Goal: Task Accomplishment & Management: Manage account settings

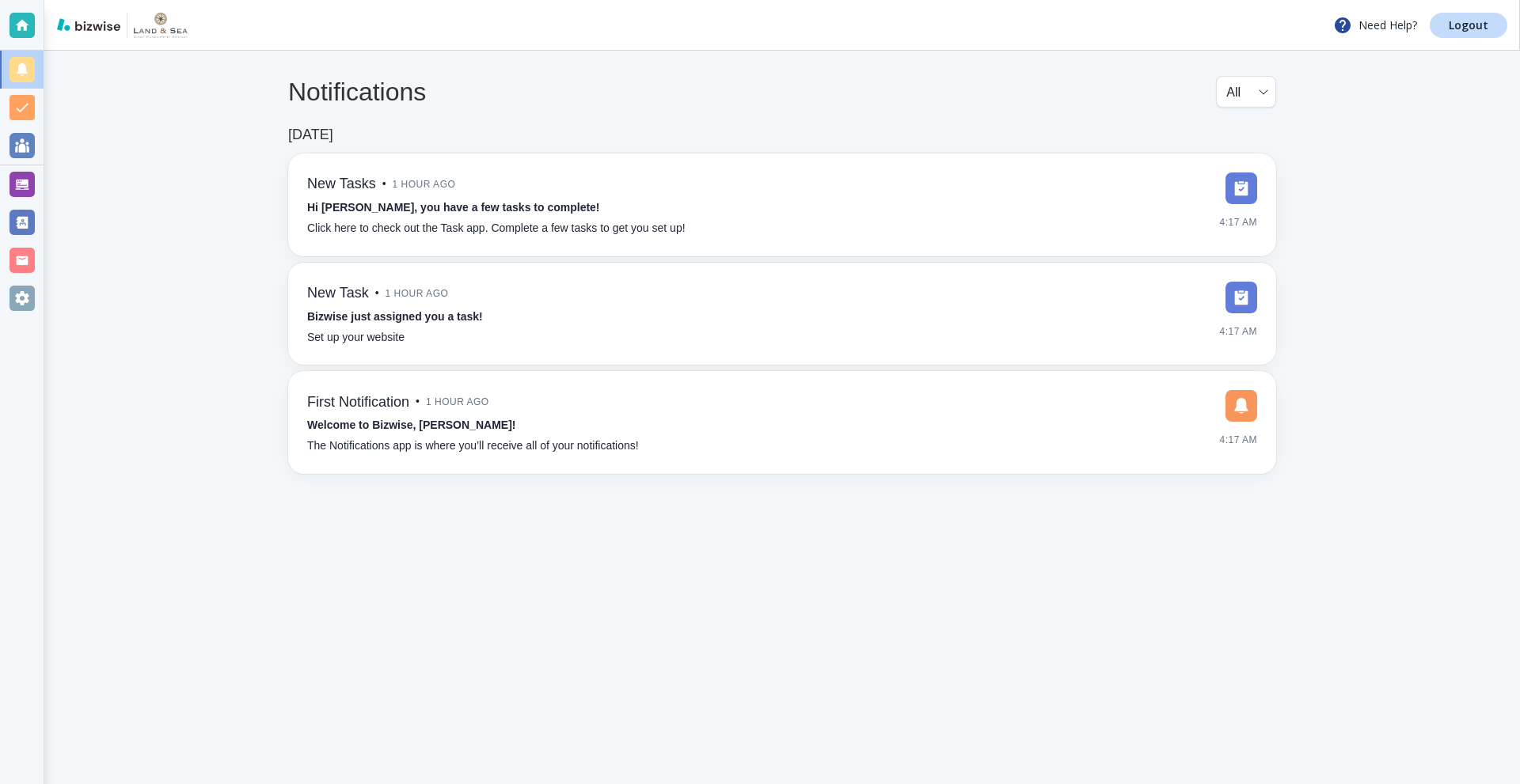
click at [15, 189] on div at bounding box center [22, 184] width 25 height 25
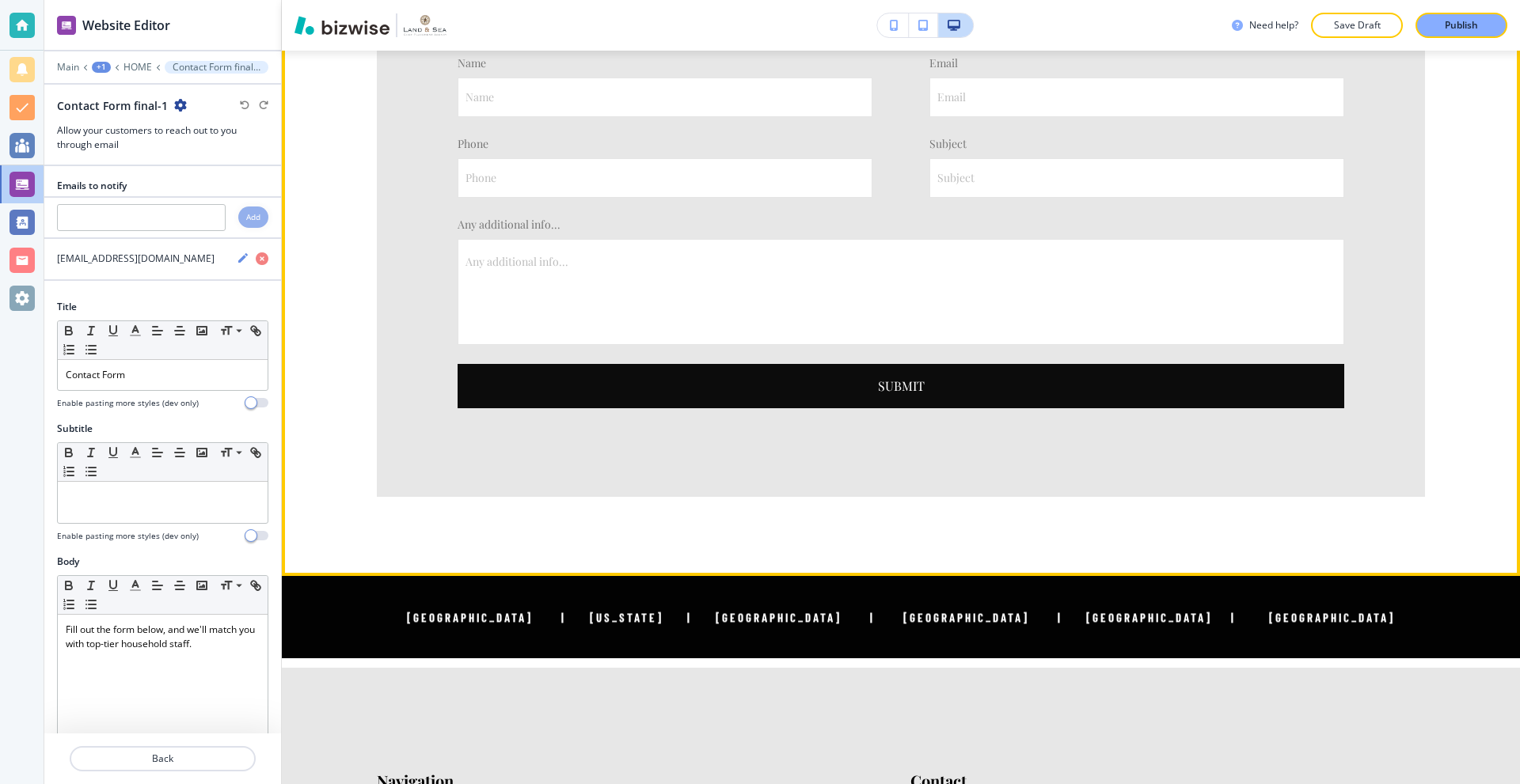
scroll to position [4038, 0]
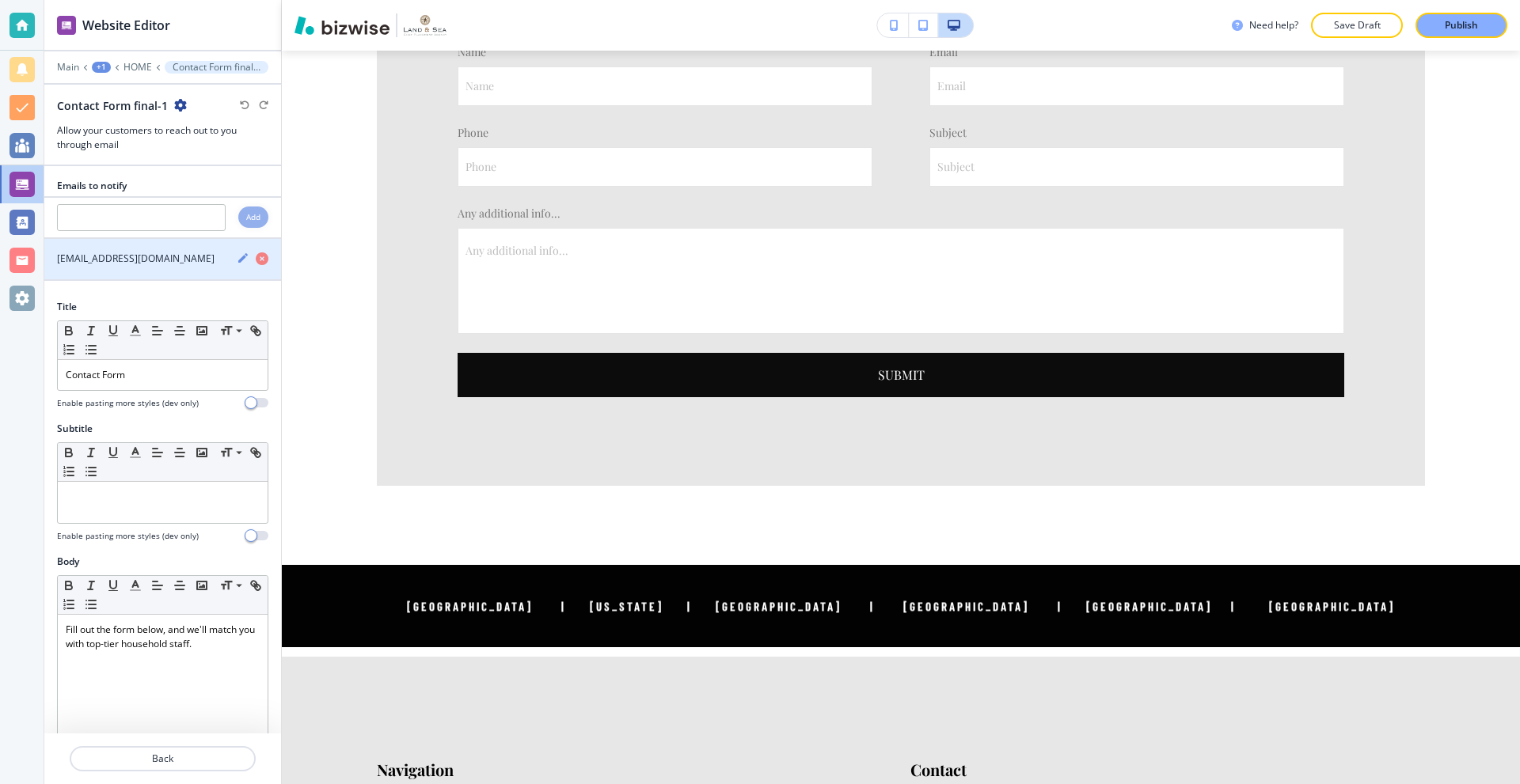
click at [153, 267] on div "button" at bounding box center [163, 274] width 237 height 13
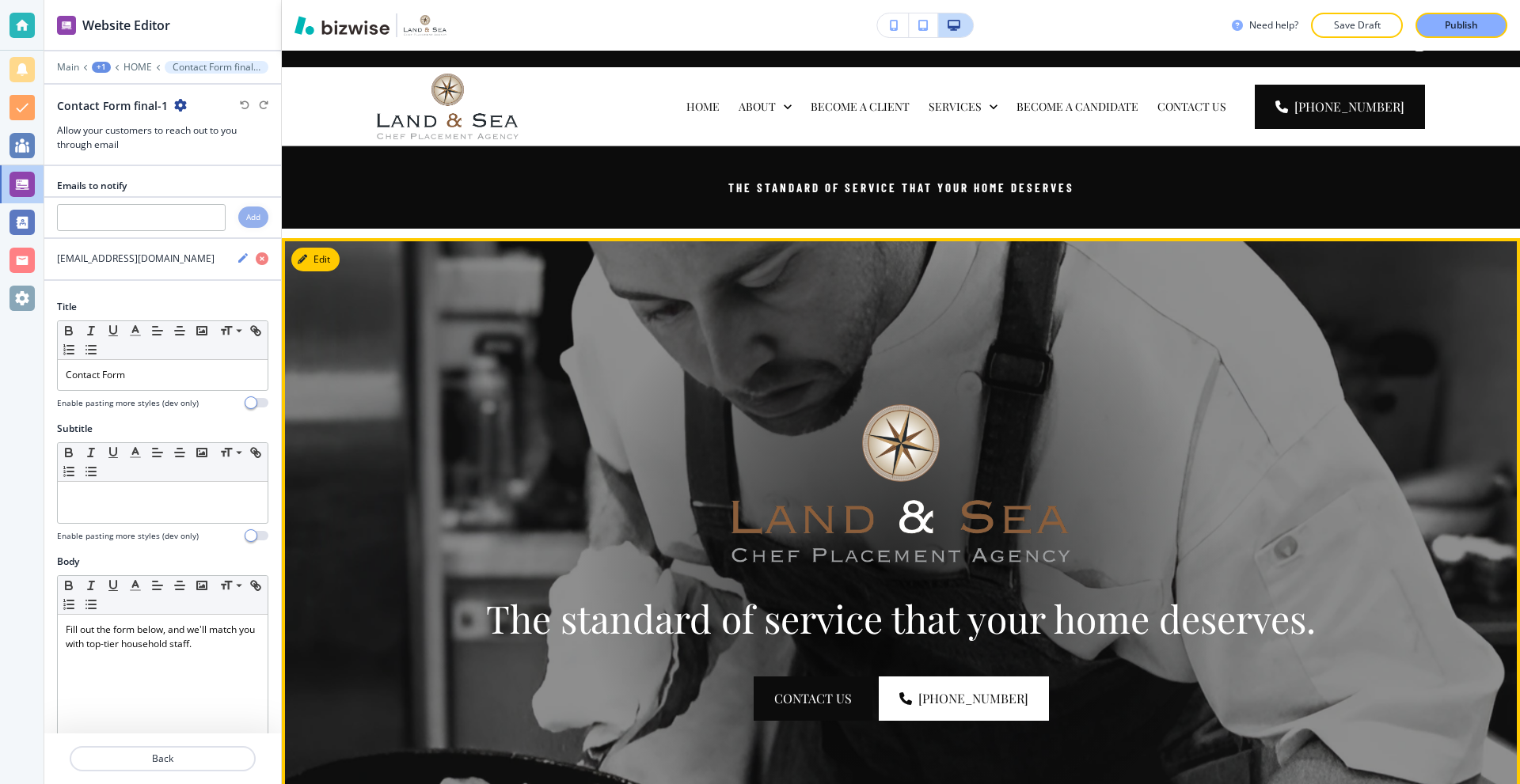
scroll to position [0, 0]
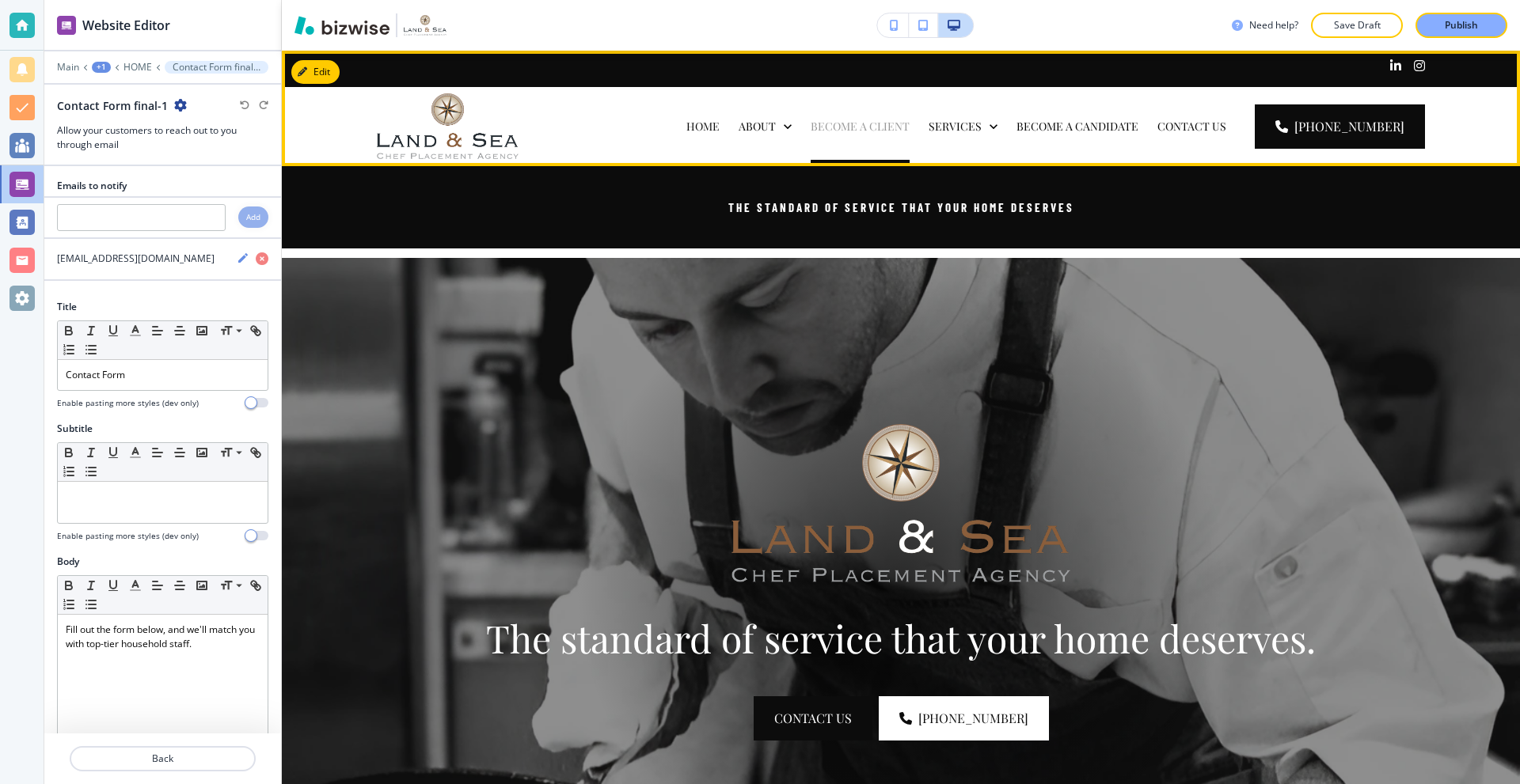
click at [885, 128] on p "BECOME A CLIENT" at bounding box center [861, 127] width 99 height 16
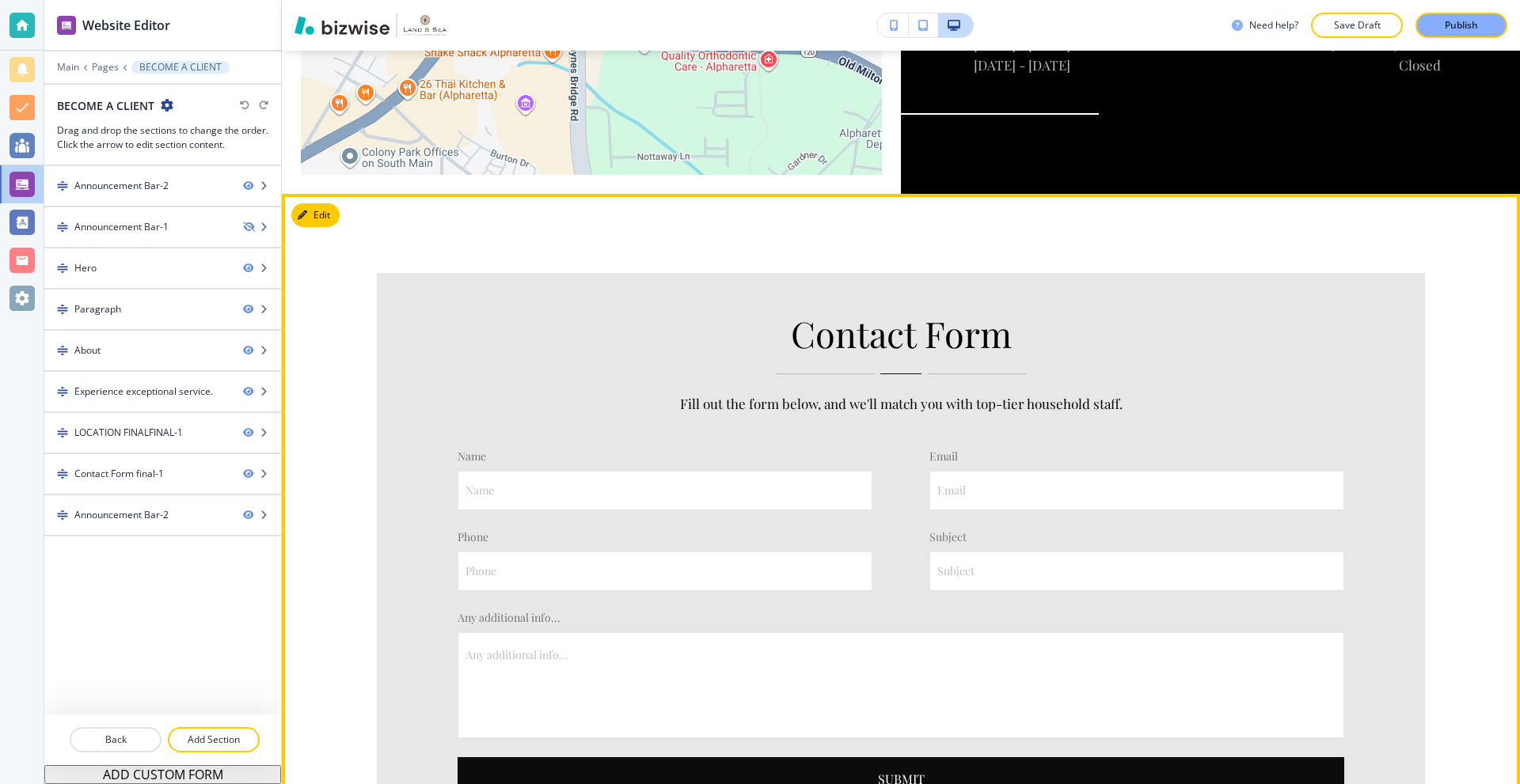
scroll to position [3561, 0]
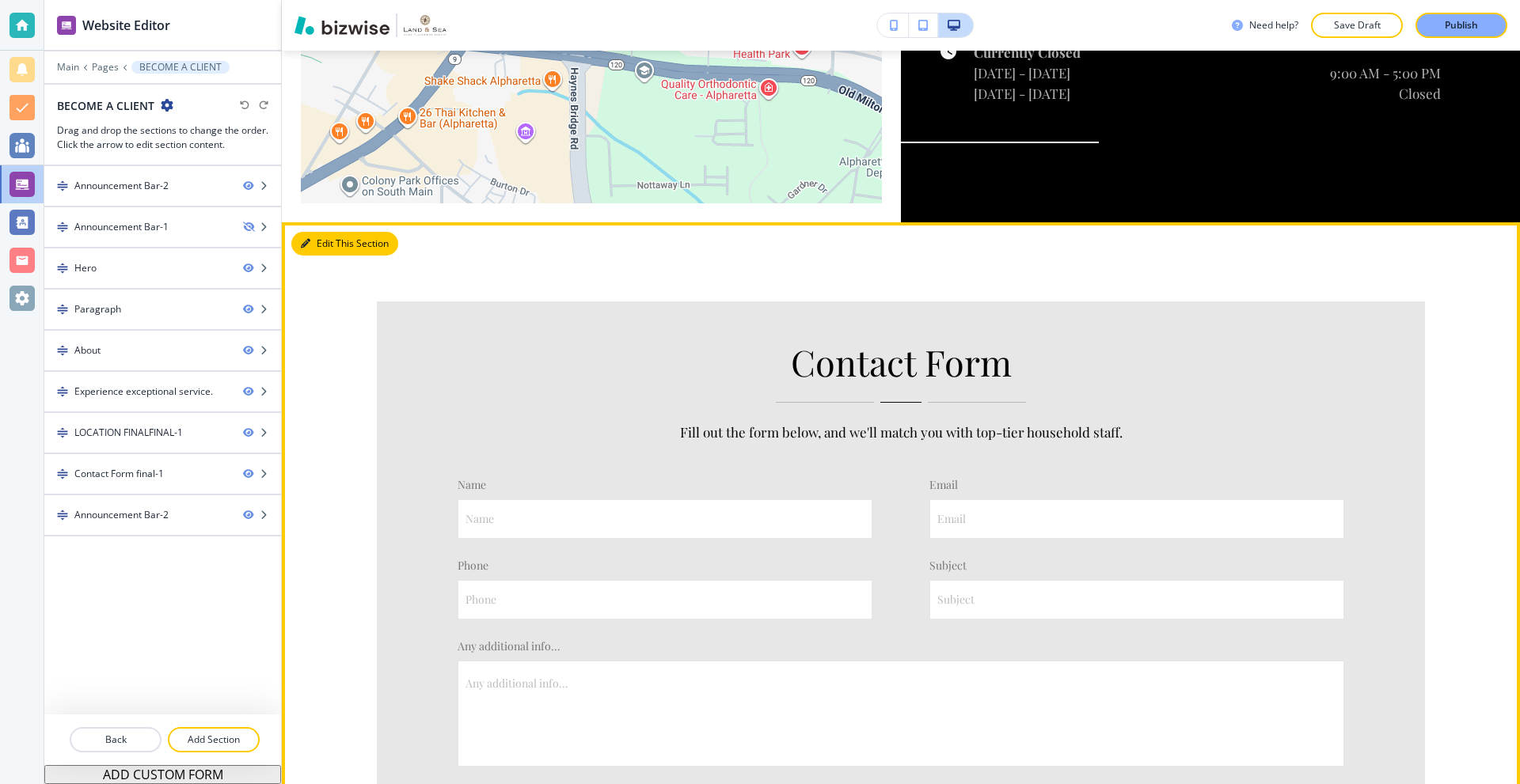
click at [326, 232] on button "Edit This Section" at bounding box center [345, 243] width 107 height 24
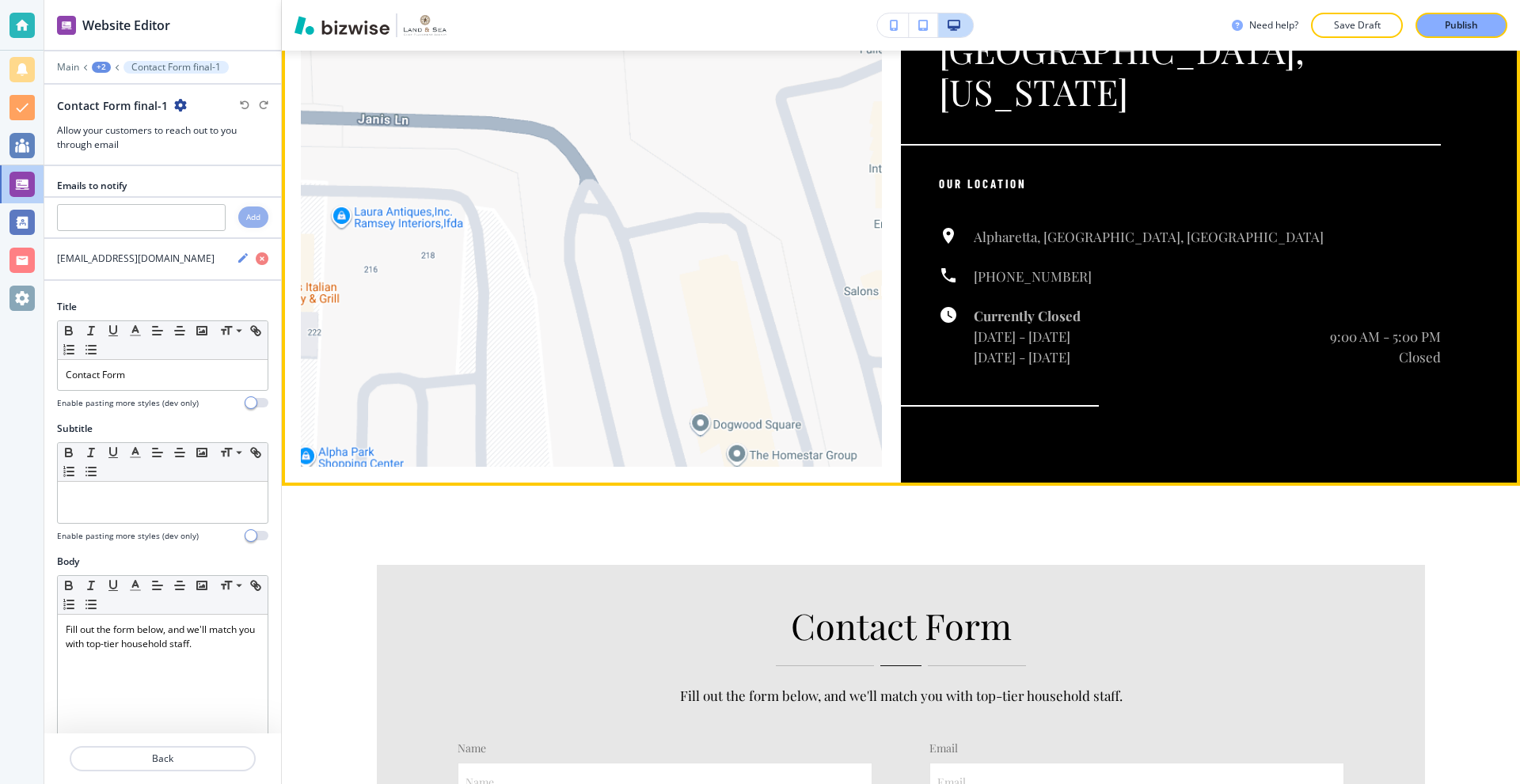
scroll to position [2848, 0]
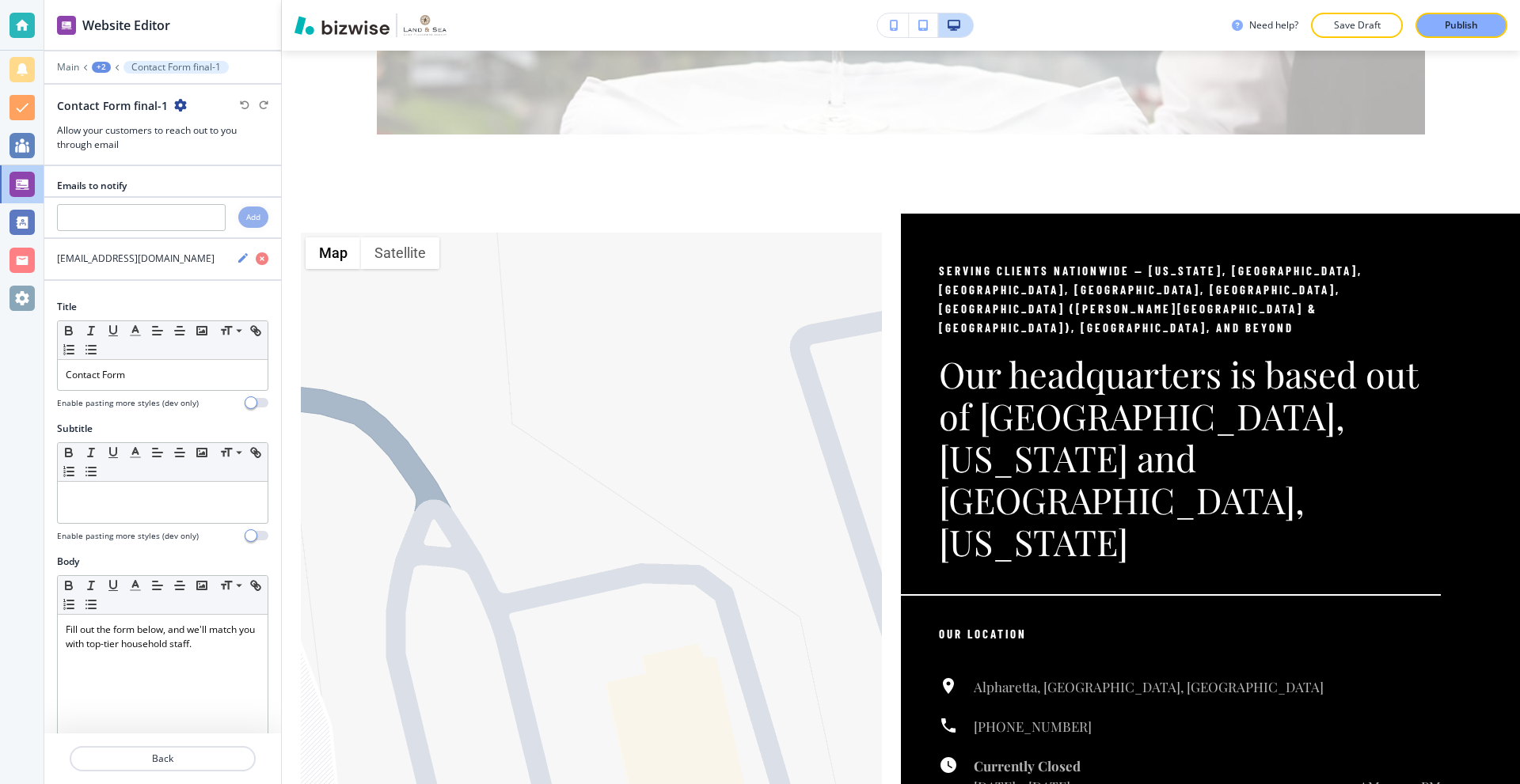
click at [80, 68] on div "Main +2 Contact Form final-1" at bounding box center [162, 67] width 211 height 13
click at [73, 70] on p "Main" at bounding box center [67, 67] width 22 height 11
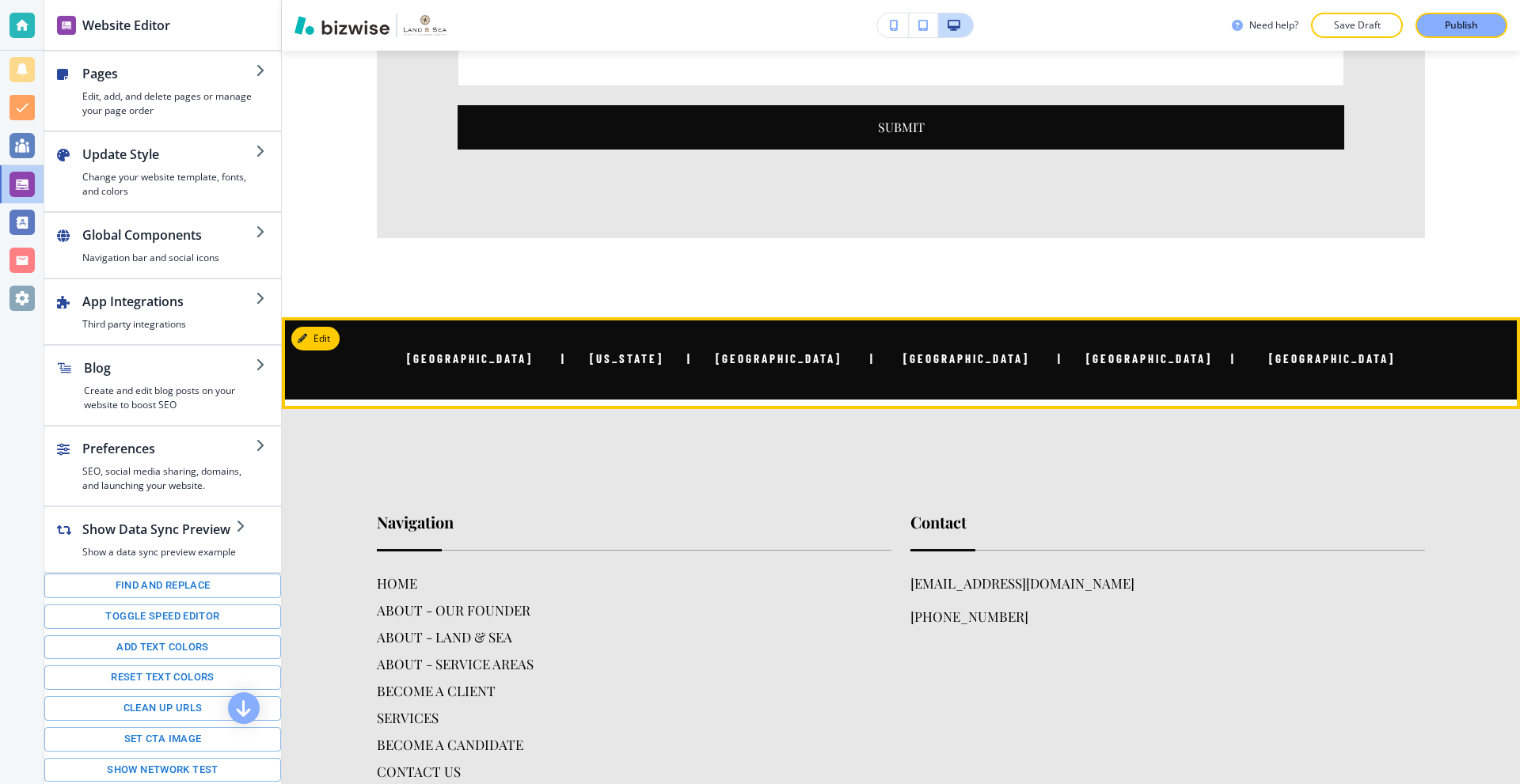
scroll to position [4351, 0]
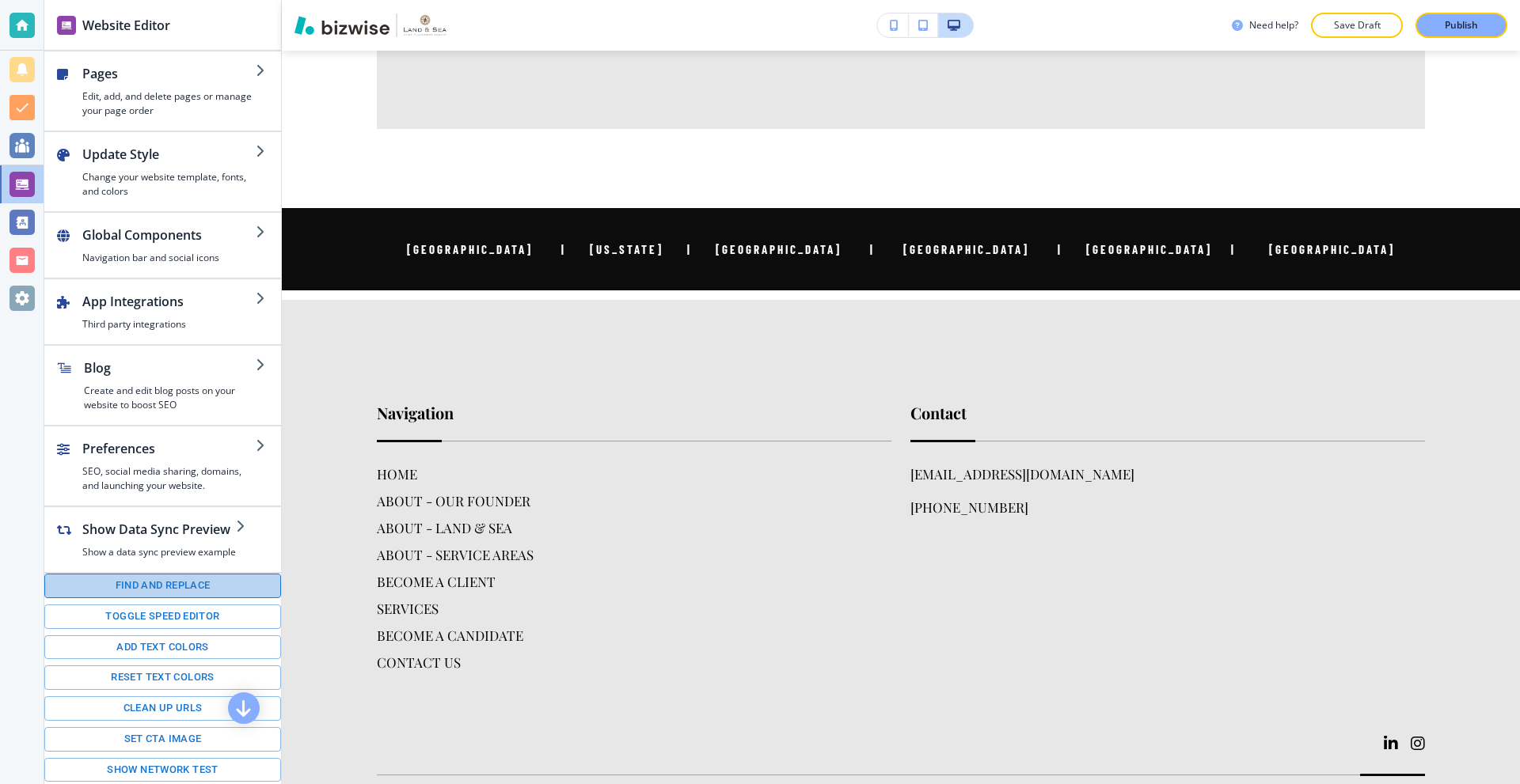
click at [167, 594] on button "Find and replace" at bounding box center [163, 586] width 237 height 24
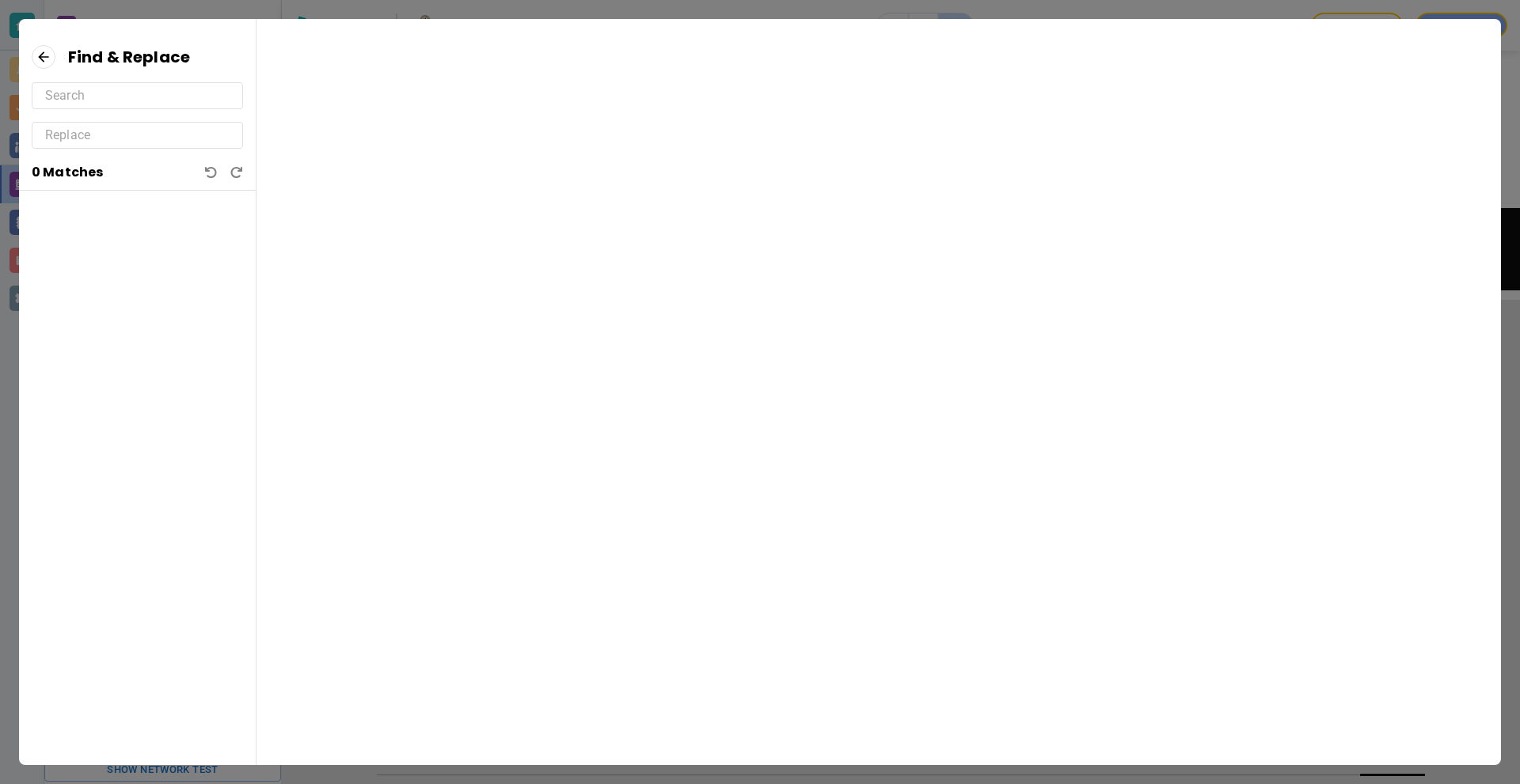
click at [130, 98] on input "text" at bounding box center [137, 95] width 184 height 25
drag, startPoint x: 127, startPoint y: 140, endPoint x: 224, endPoint y: 116, distance: 99.9
click at [127, 140] on input "text" at bounding box center [137, 135] width 184 height 25
paste input "[EMAIL_ADDRESS][DOMAIN_NAME]"
type input "[EMAIL_ADDRESS][DOMAIN_NAME]"
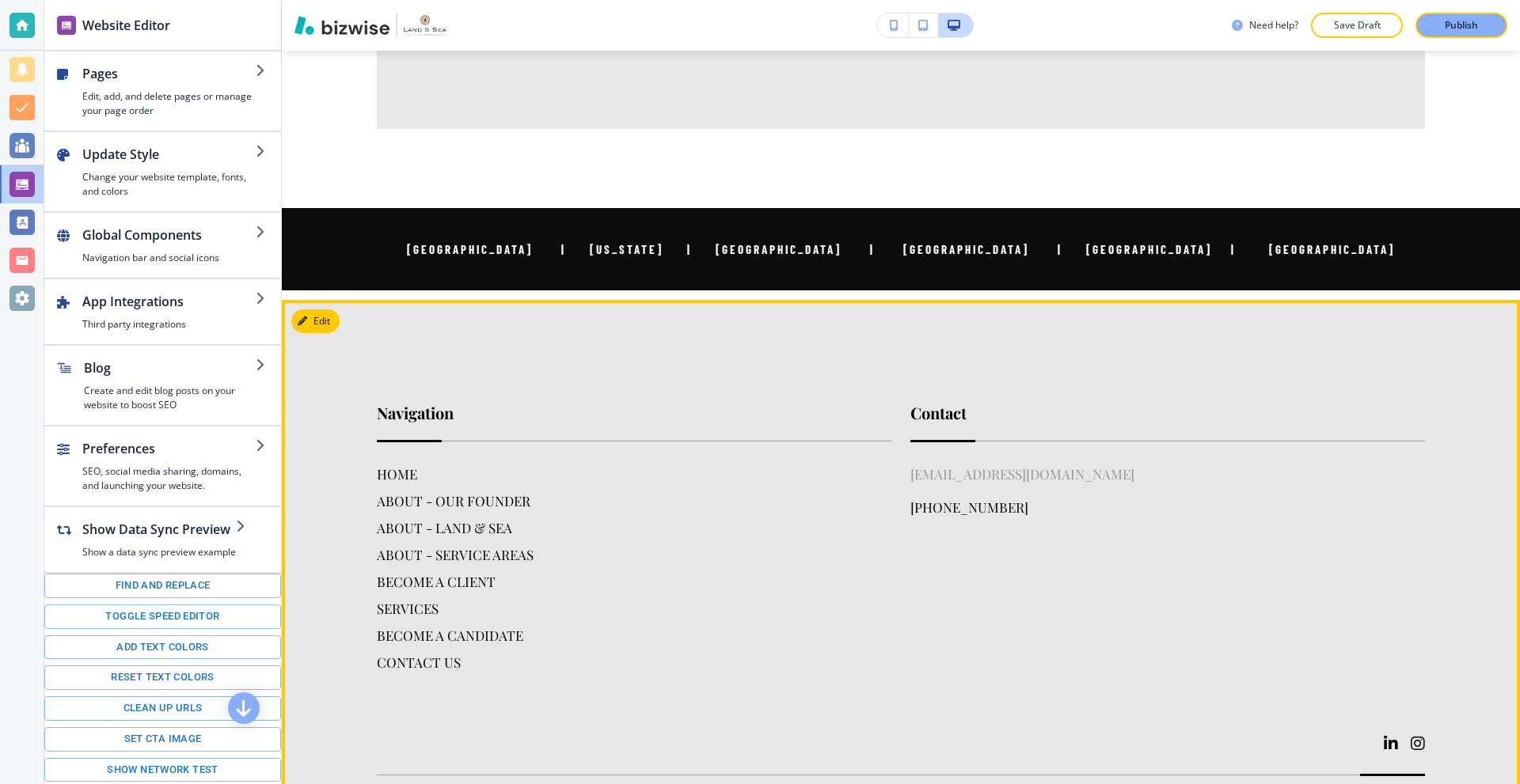
drag, startPoint x: 1131, startPoint y: 394, endPoint x: 905, endPoint y: 402, distance: 226.1
click at [910, 463] on div "[EMAIL_ADDRESS][DOMAIN_NAME] [PHONE_NUMBER]" at bounding box center [1168, 493] width 515 height 60
copy h6 "[EMAIL_ADDRESS][DOMAIN_NAME]"
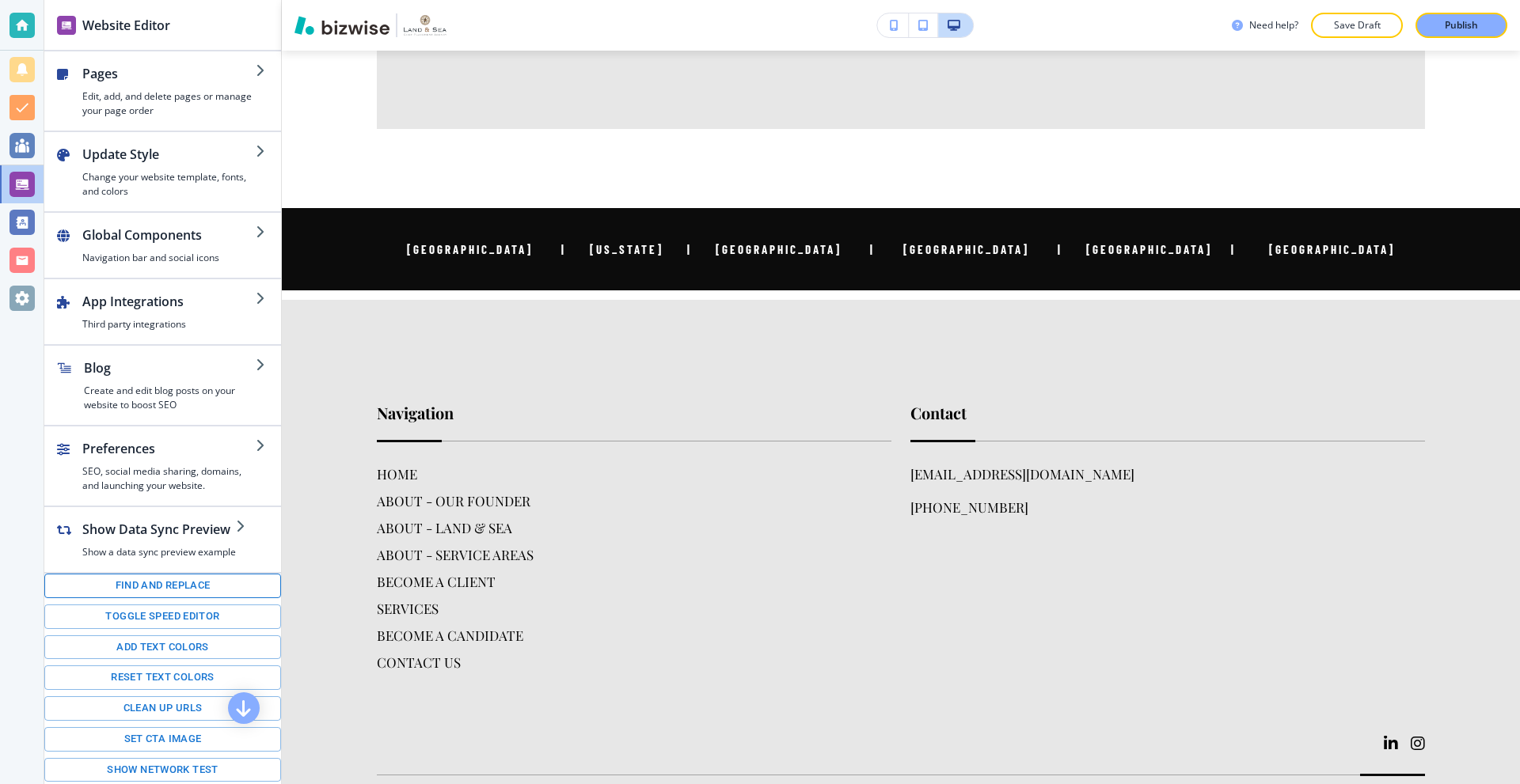
click at [164, 586] on button "Find and replace" at bounding box center [163, 586] width 237 height 24
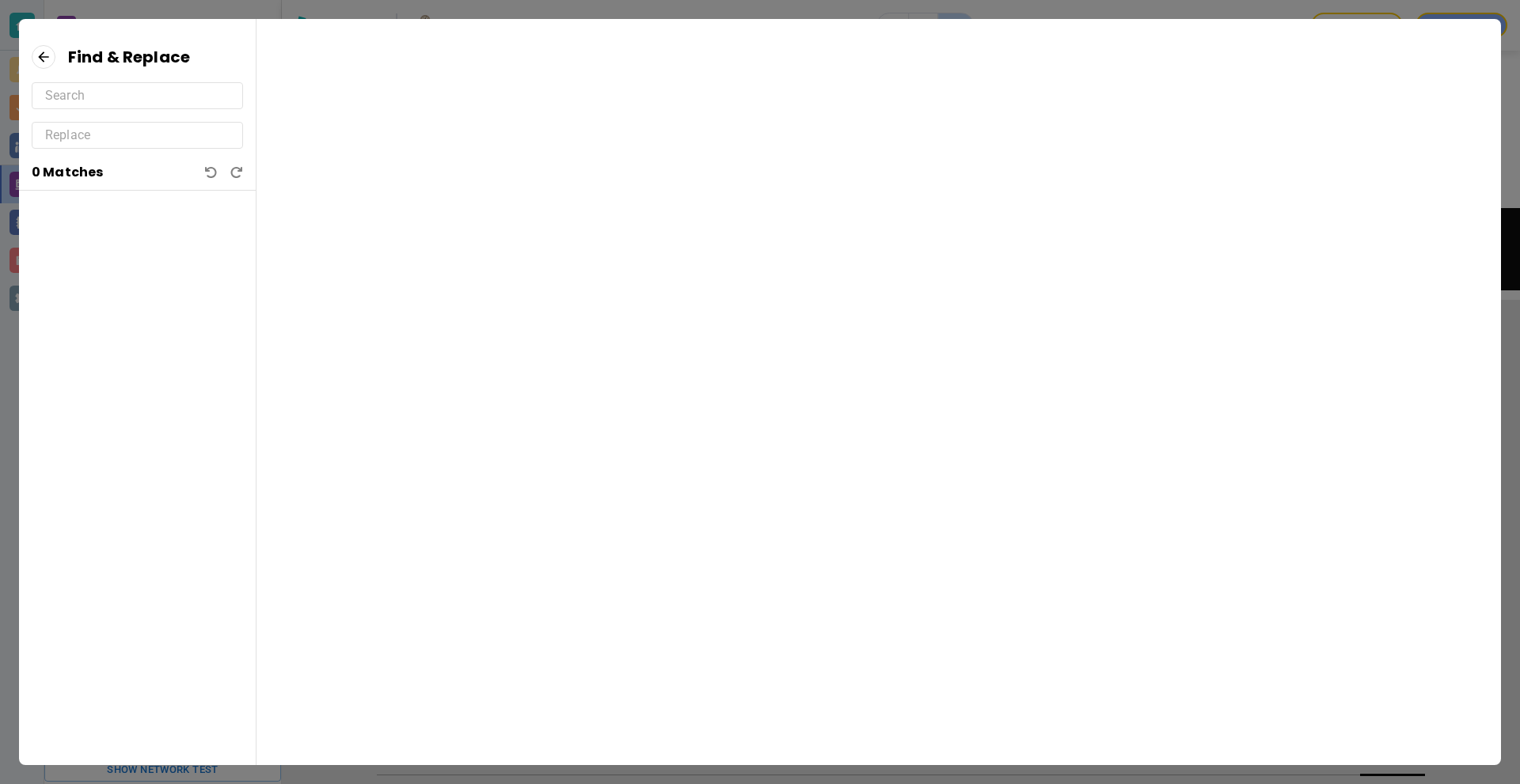
click at [119, 91] on input "text" at bounding box center [137, 95] width 184 height 25
paste input "[EMAIL_ADDRESS][DOMAIN_NAME]"
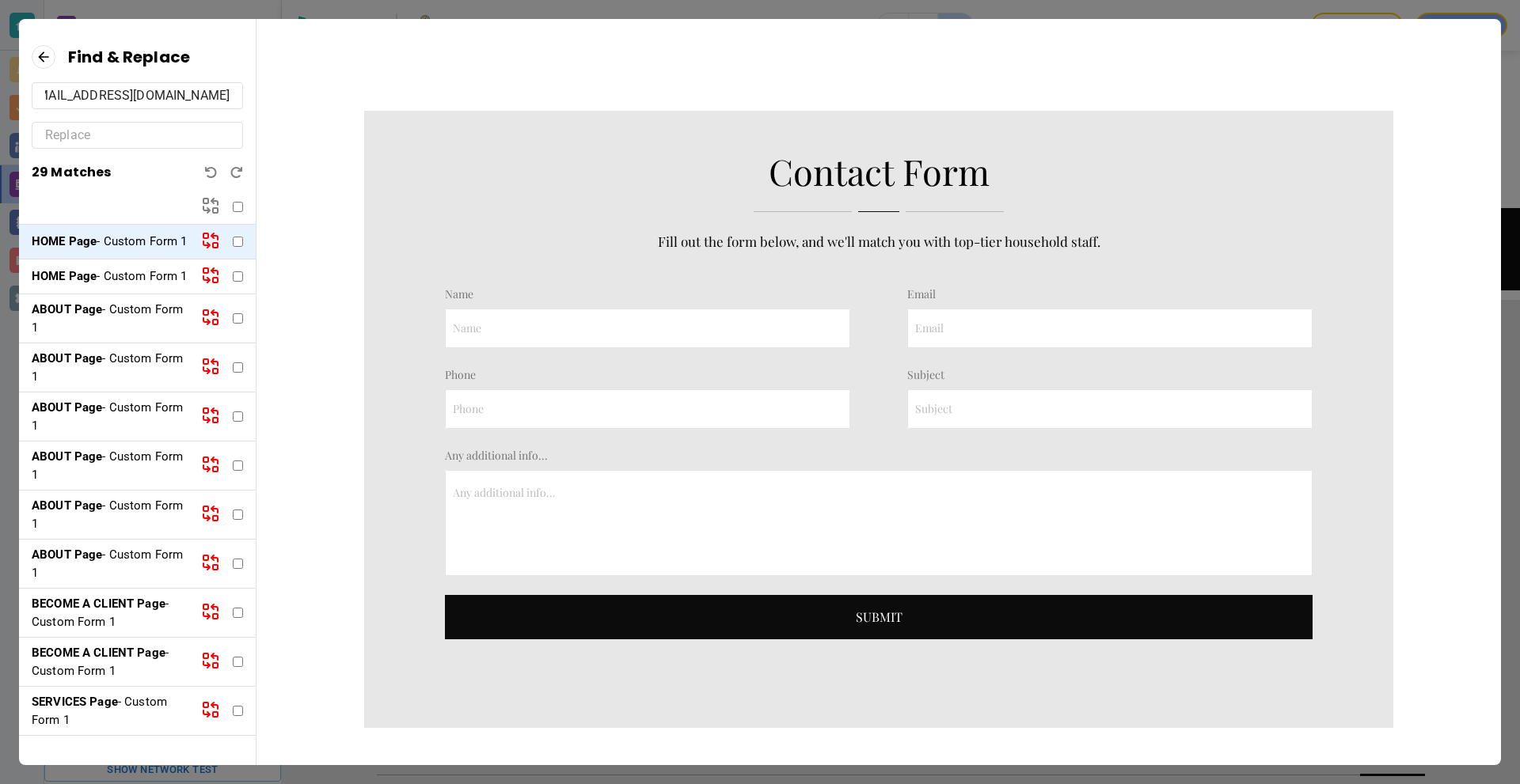
type input "[EMAIL_ADDRESS][DOMAIN_NAME]"
click at [88, 138] on input "text" at bounding box center [137, 135] width 184 height 25
paste input "[EMAIL_ADDRESS][DOMAIN_NAME]"
type input "[EMAIL_ADDRESS][DOMAIN_NAME]"
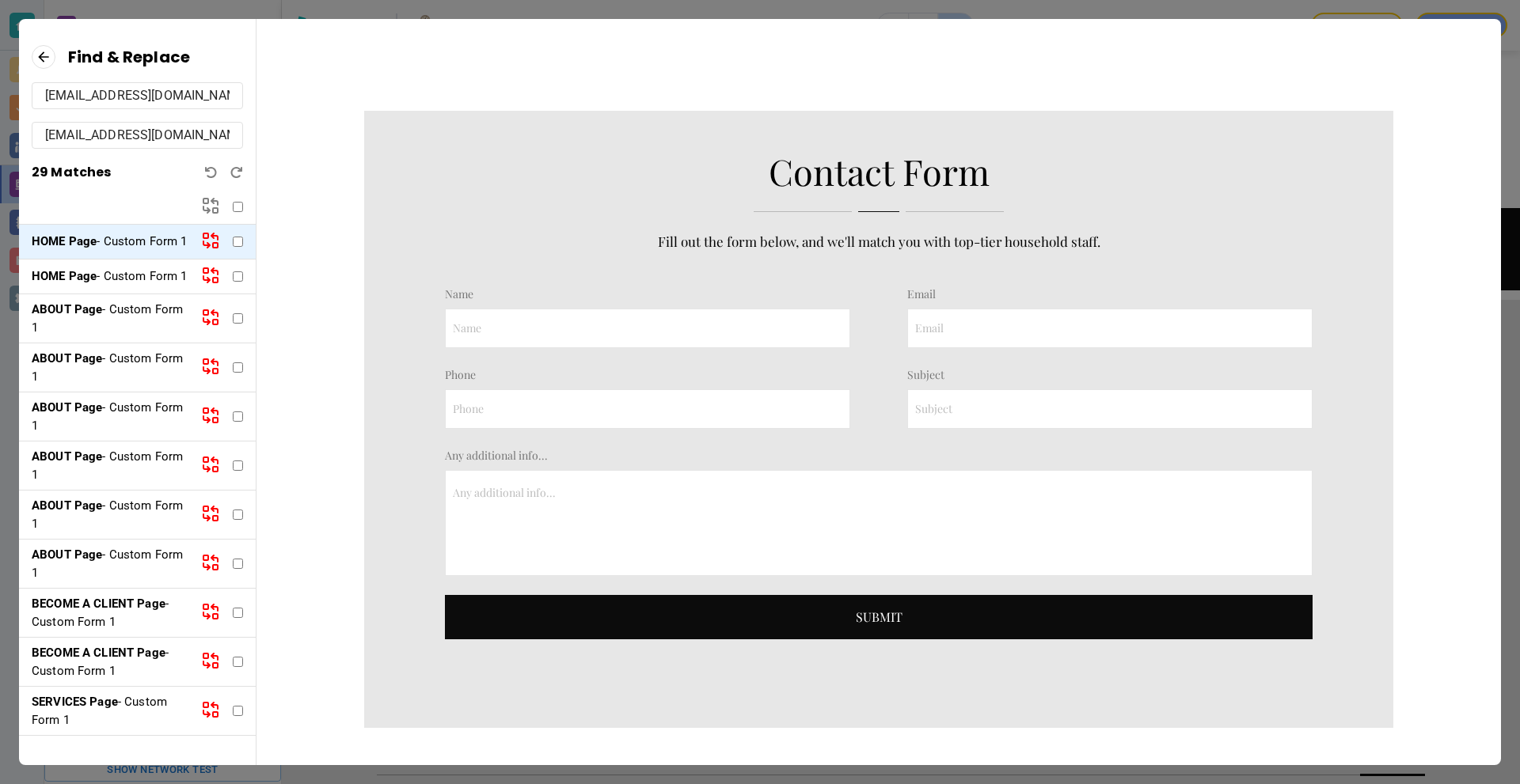
click at [233, 247] on input "checkbox" at bounding box center [238, 242] width 11 height 11
drag, startPoint x: 225, startPoint y: 250, endPoint x: 239, endPoint y: 216, distance: 36.8
click at [233, 247] on input "checkbox" at bounding box center [238, 242] width 11 height 11
checkbox input "false"
click at [240, 207] on input "checkbox" at bounding box center [238, 207] width 11 height 11
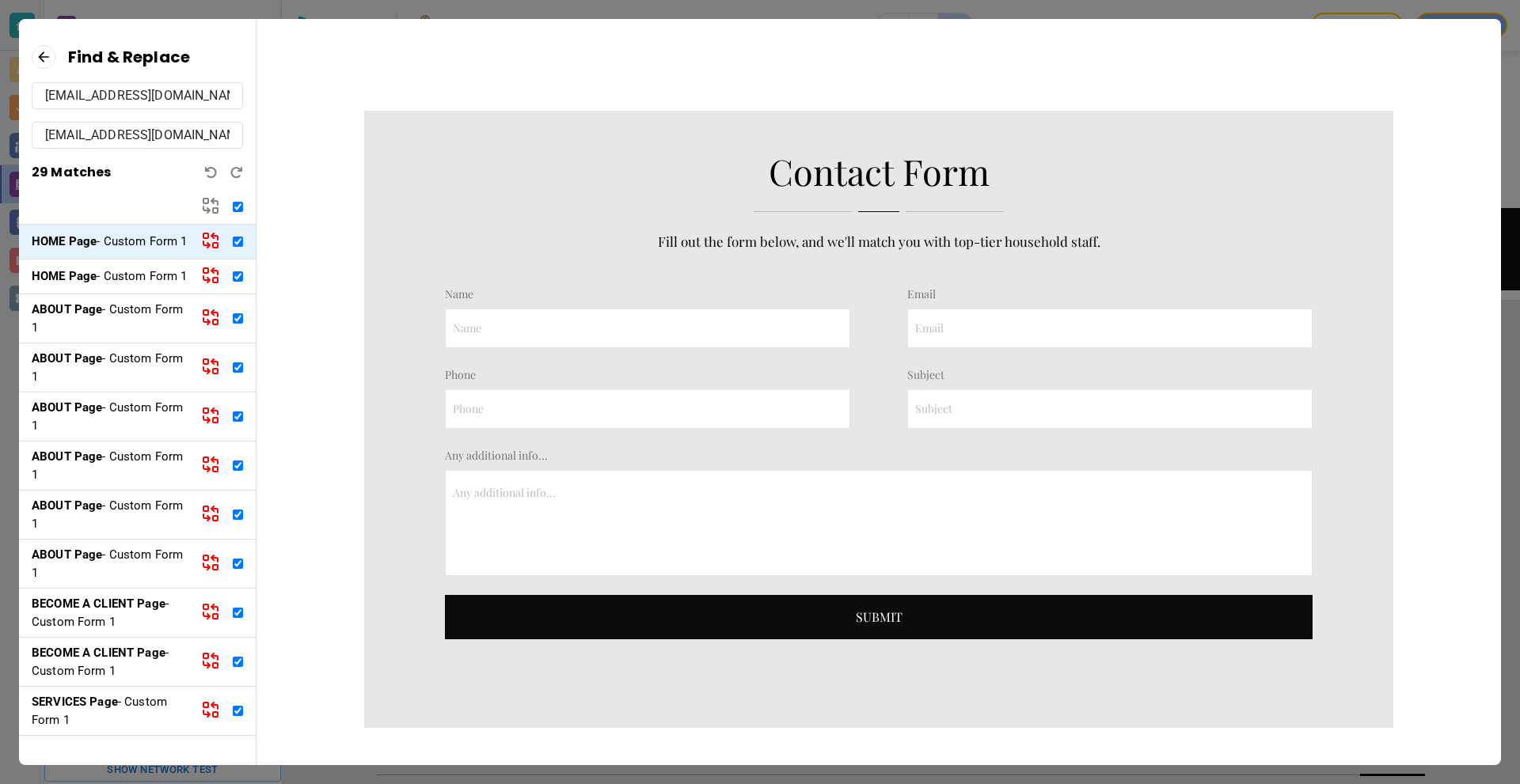
checkbox input "true"
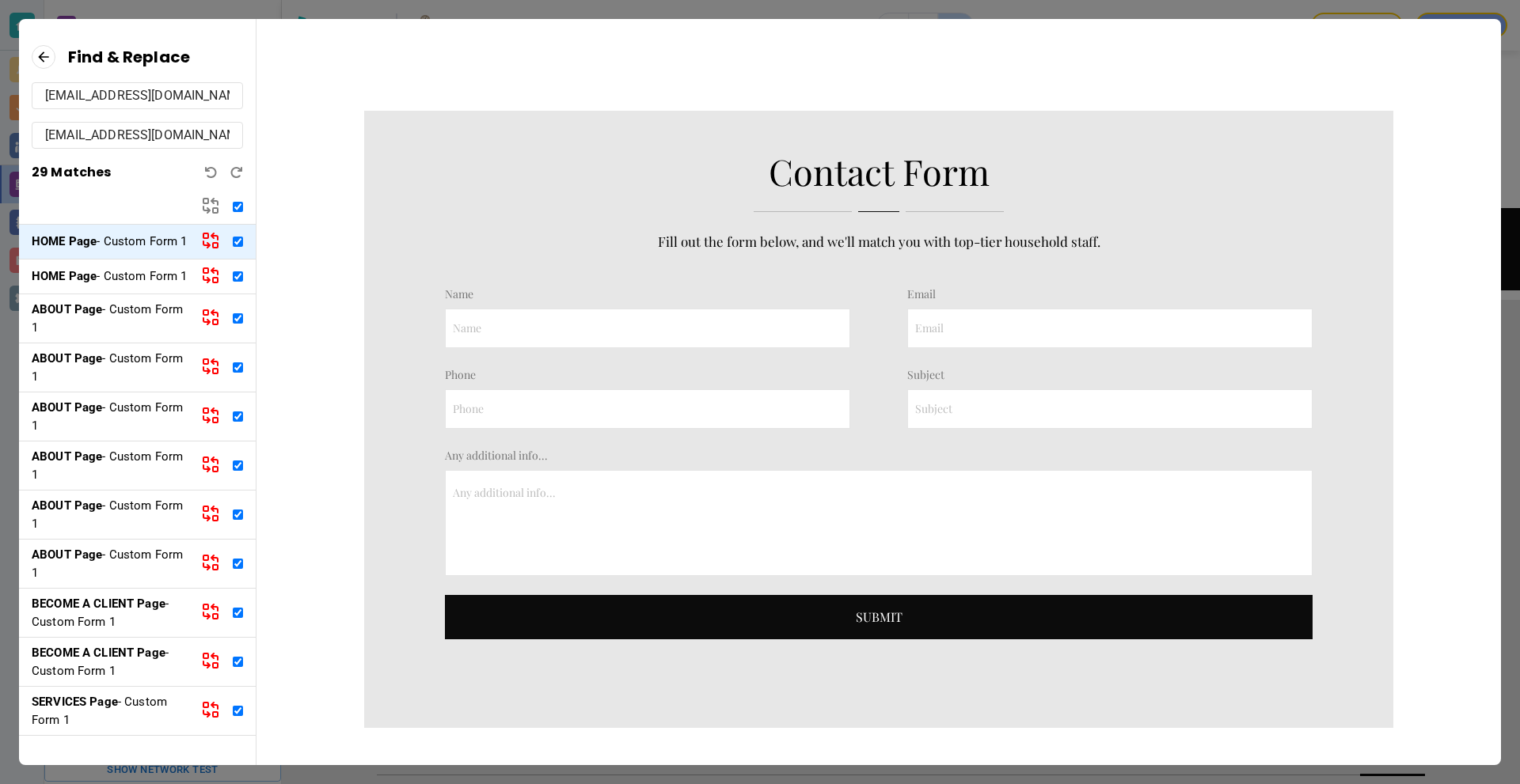
checkbox input "true"
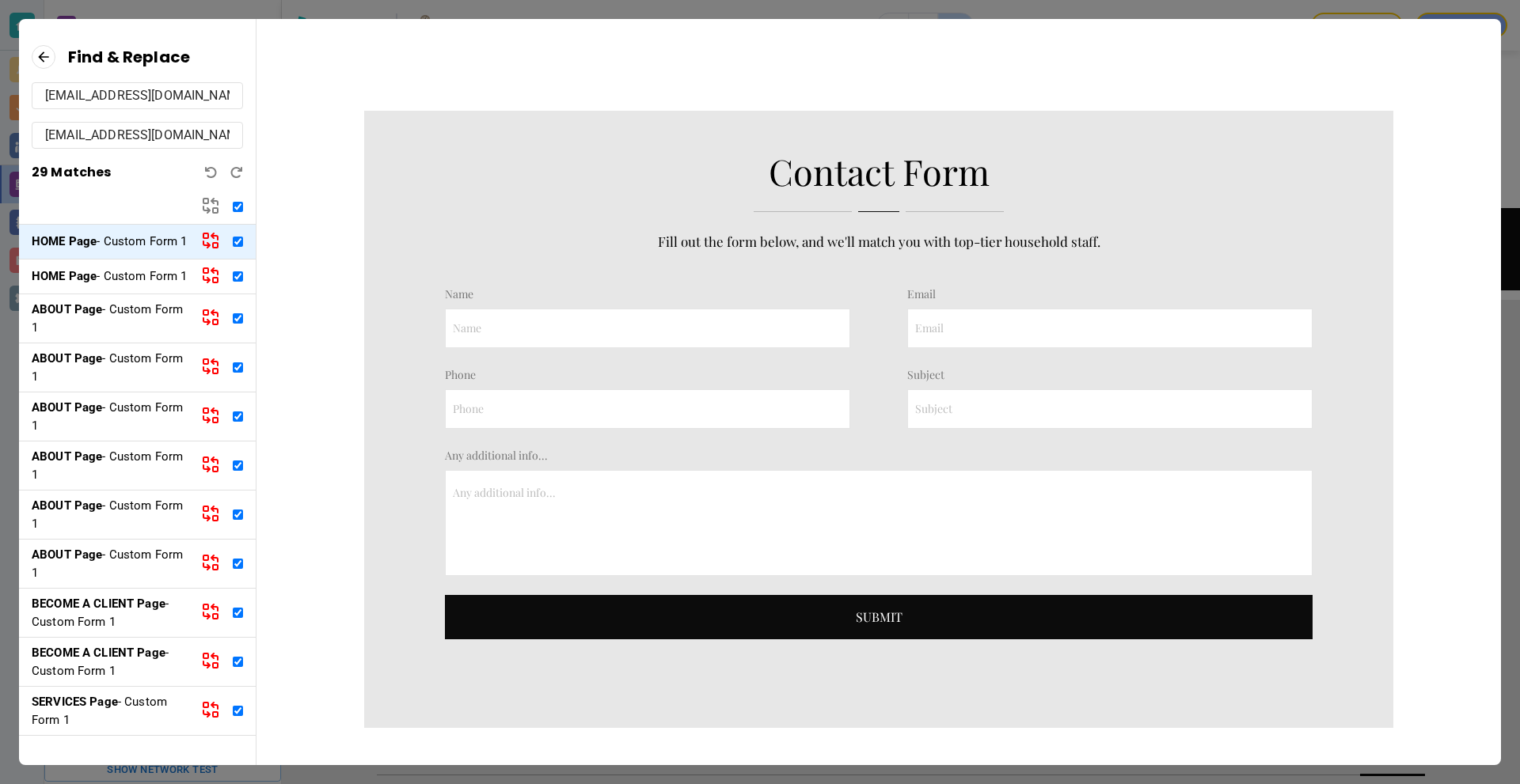
checkbox input "true"
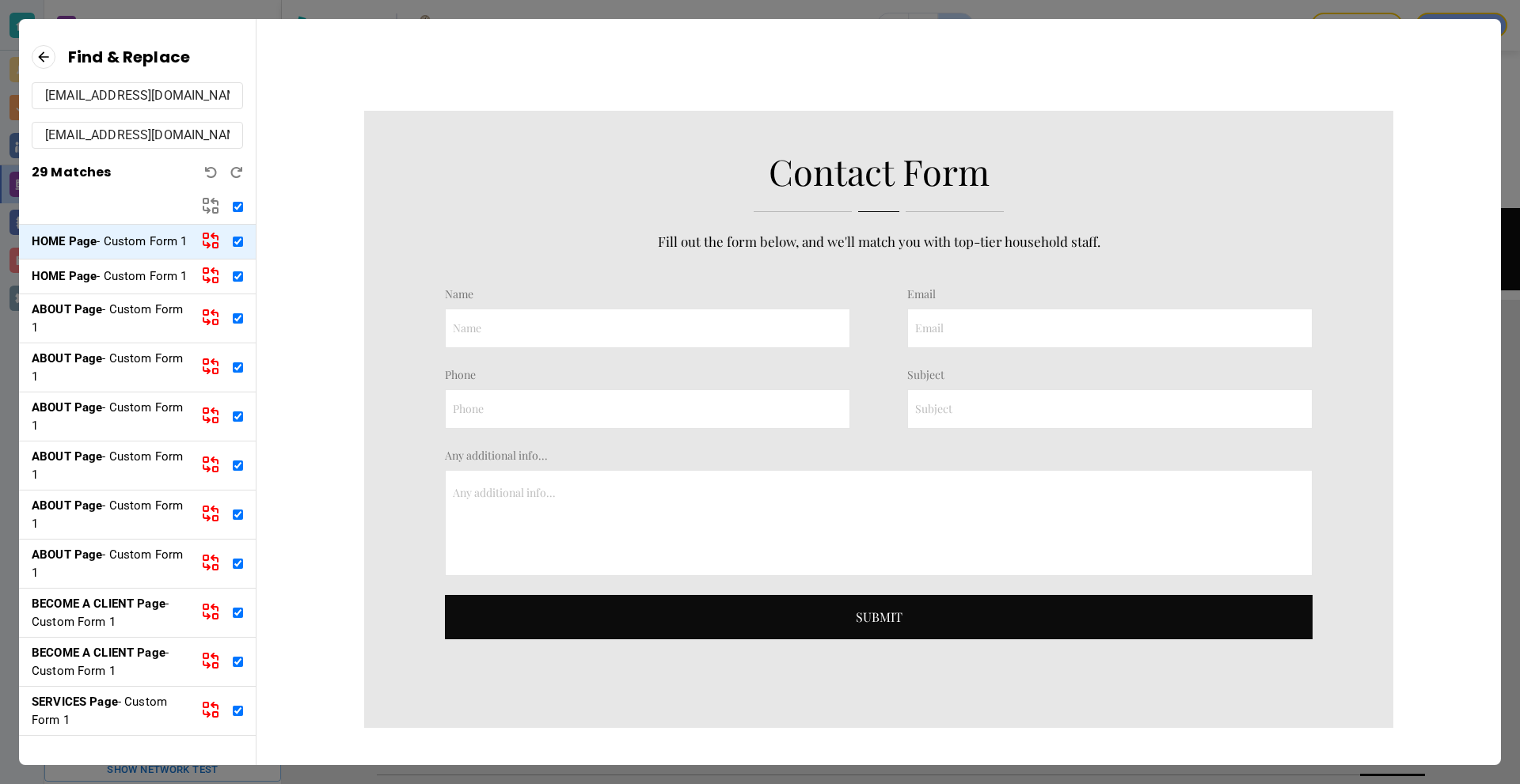
checkbox input "true"
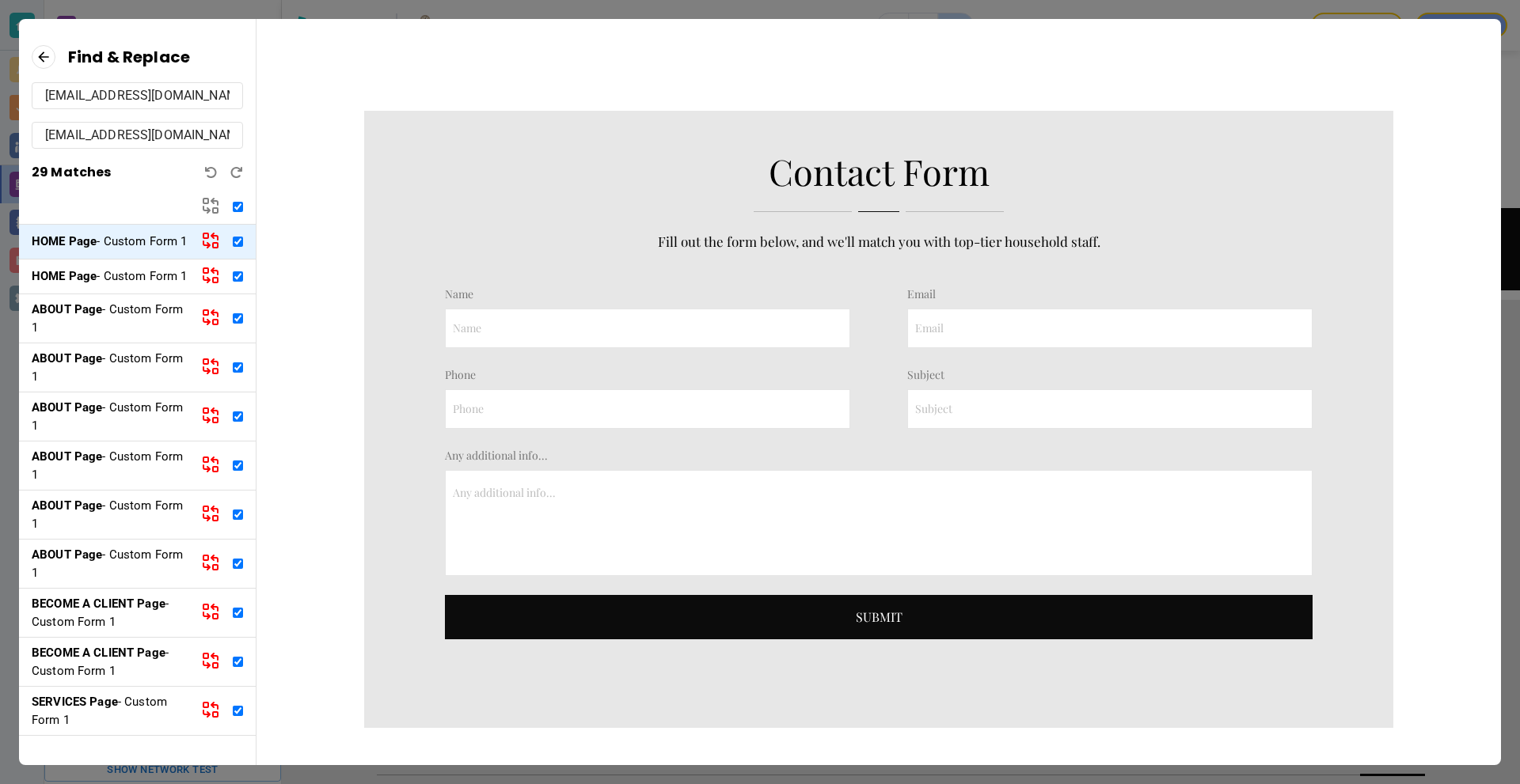
checkbox input "true"
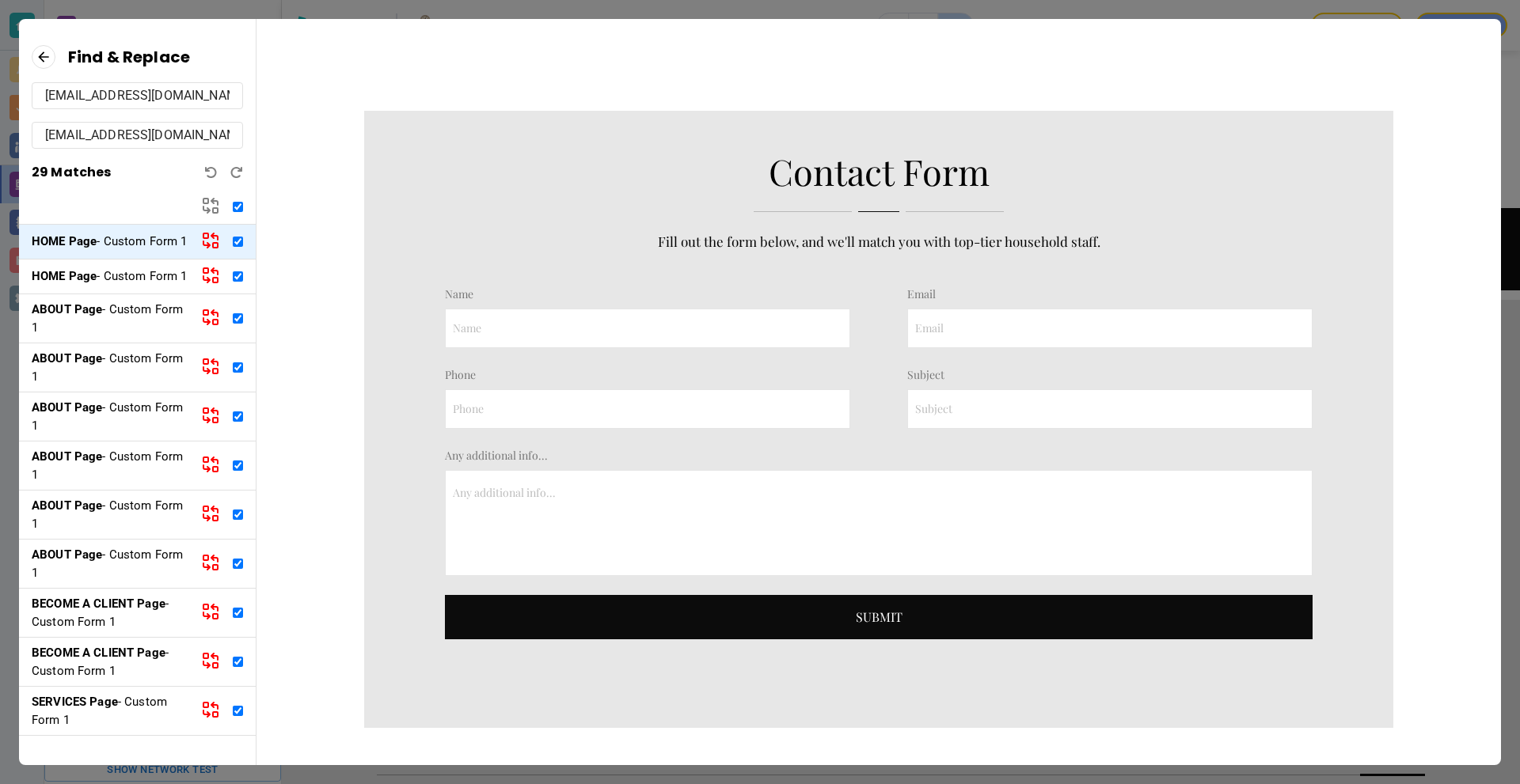
checkbox input "true"
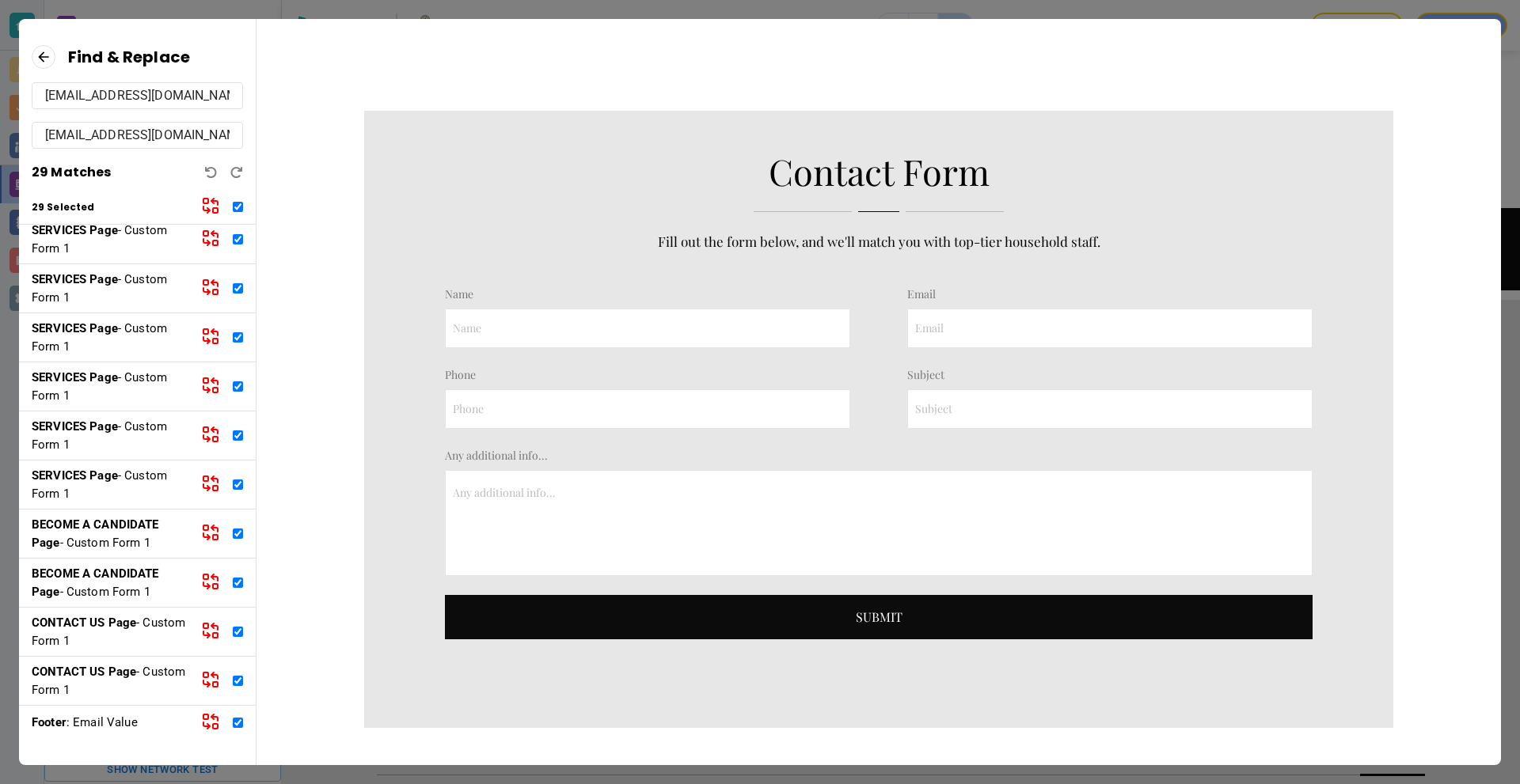
scroll to position [893, 0]
click at [233, 719] on input "checkbox" at bounding box center [238, 722] width 11 height 11
checkbox input "false"
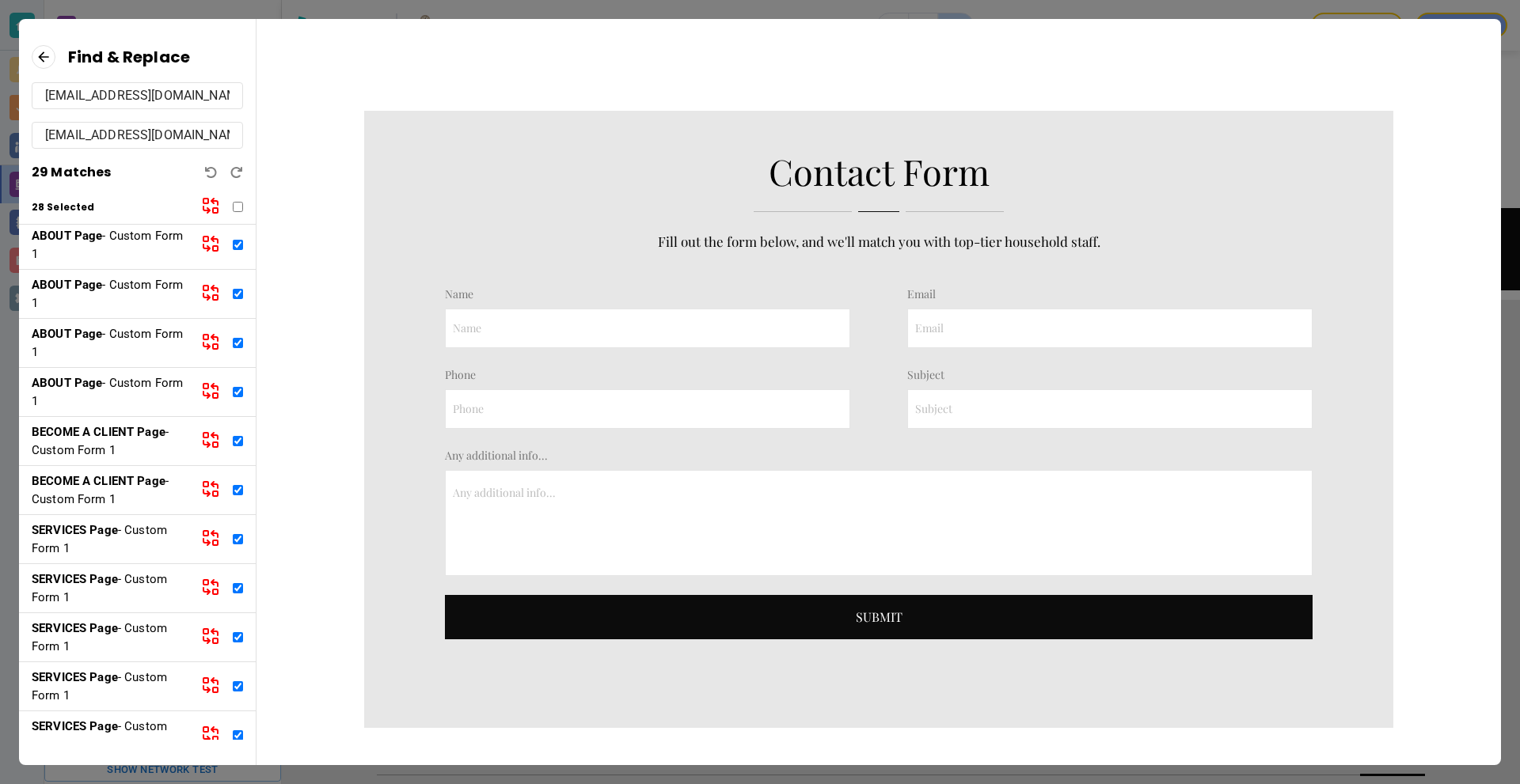
scroll to position [0, 0]
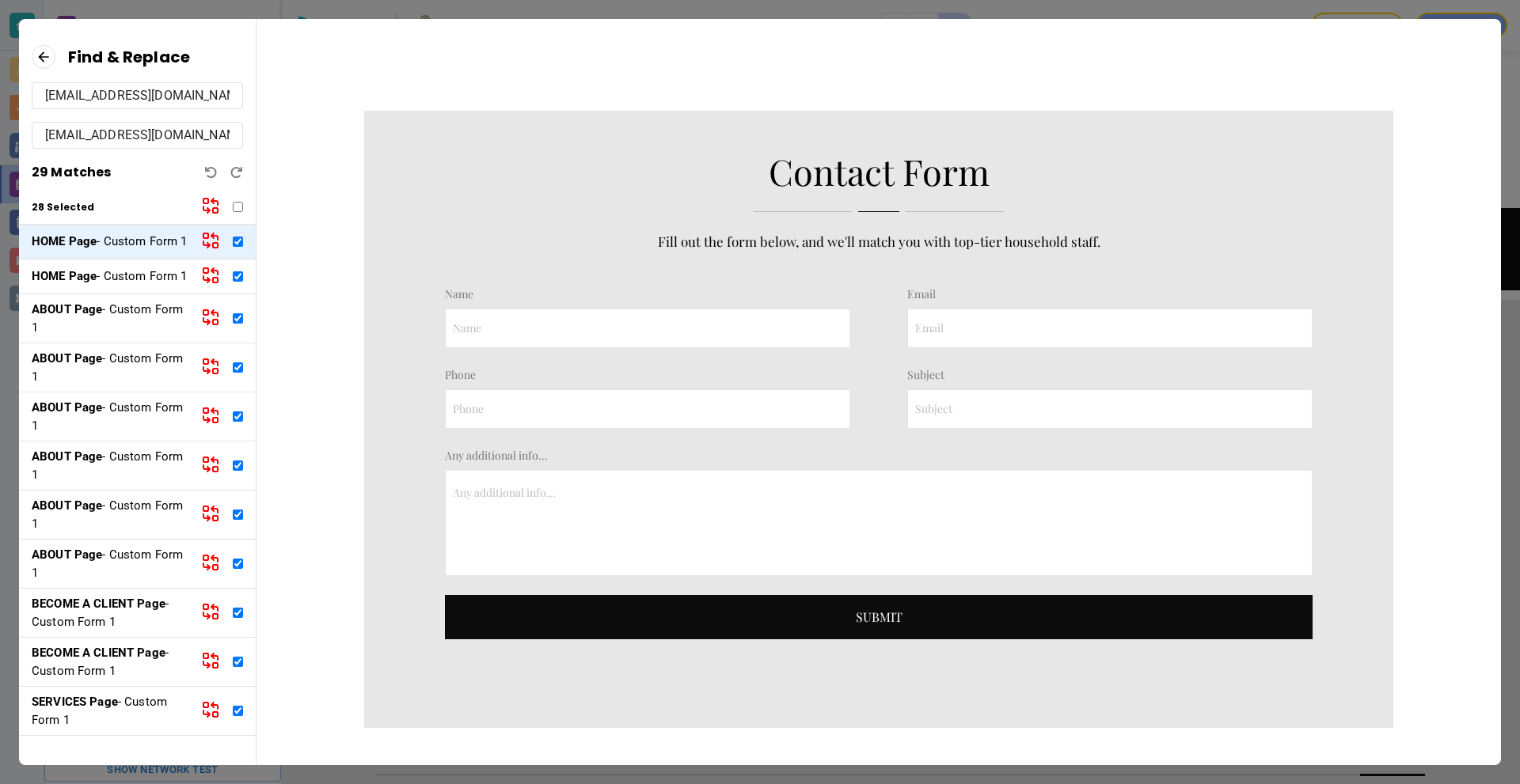
click at [209, 206] on icon at bounding box center [210, 205] width 19 height 19
checkbox input "false"
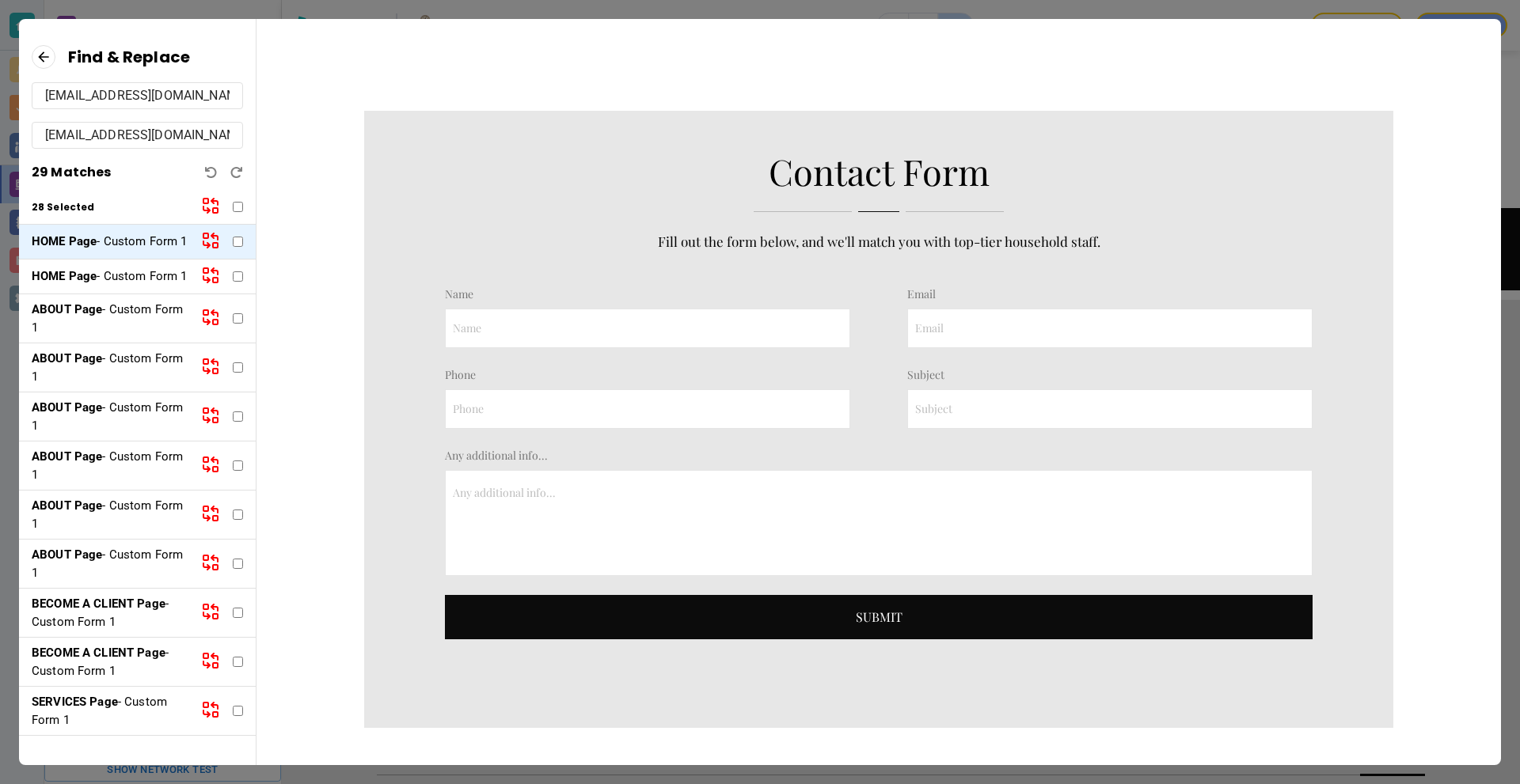
checkbox input "false"
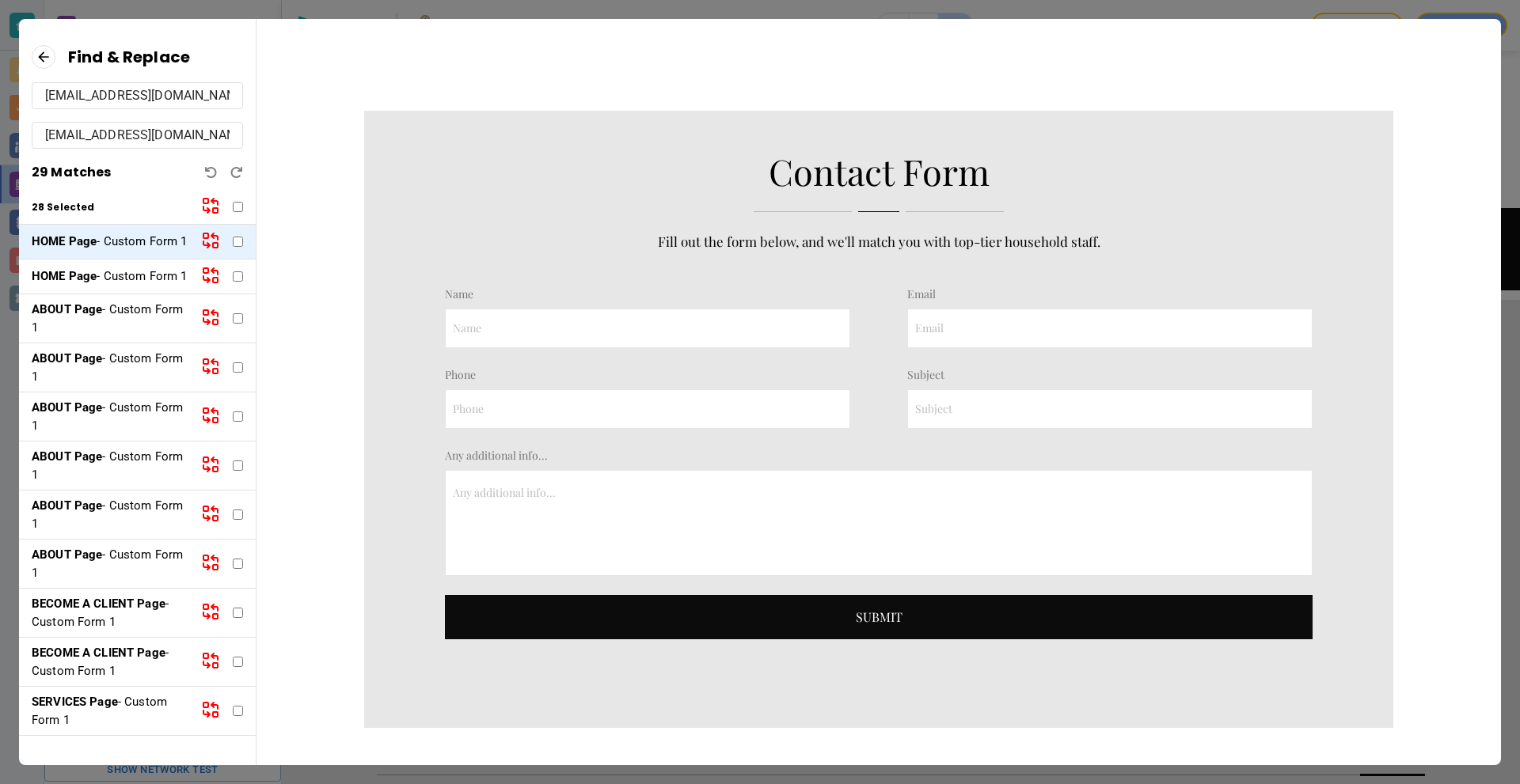
checkbox input "false"
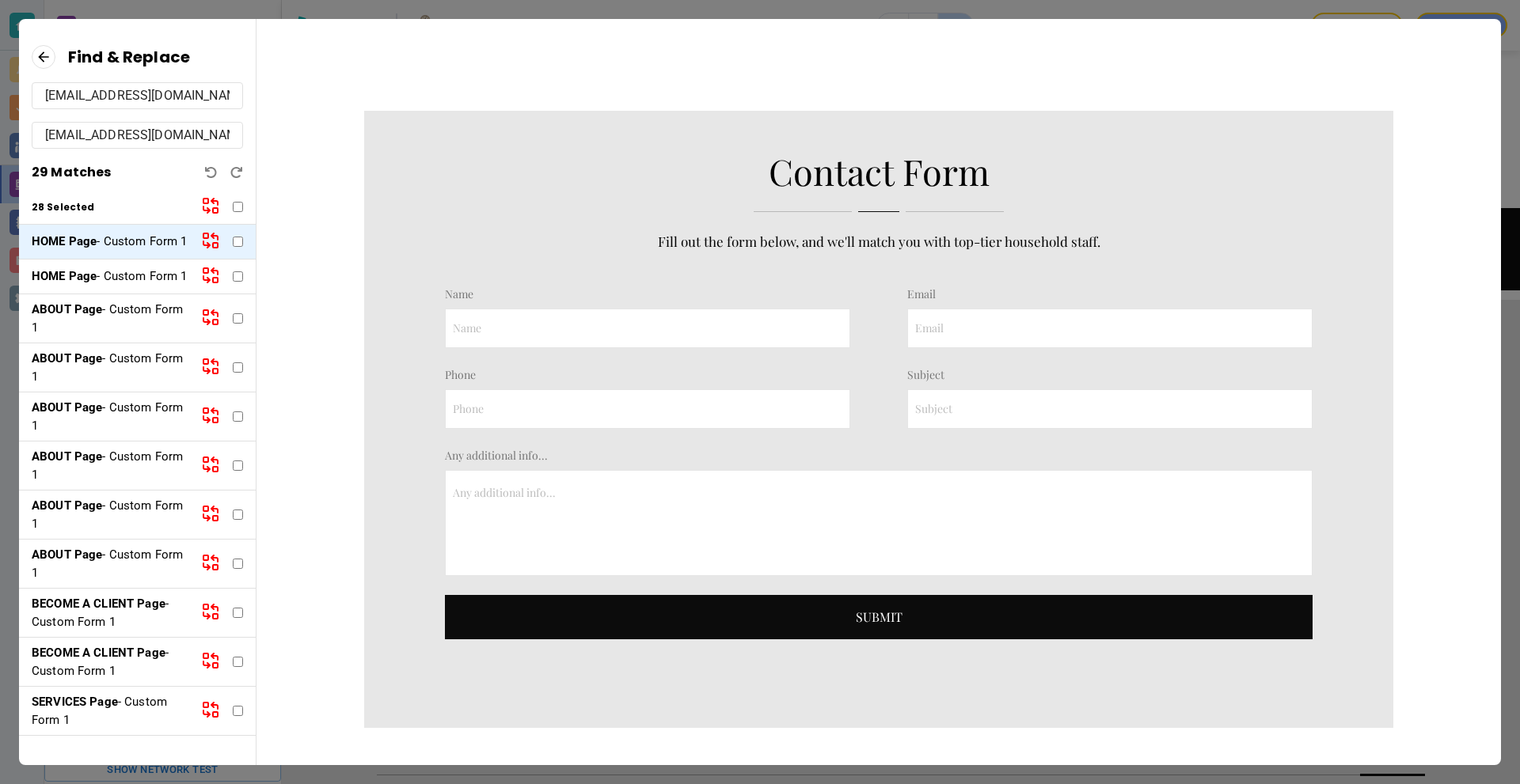
checkbox input "false"
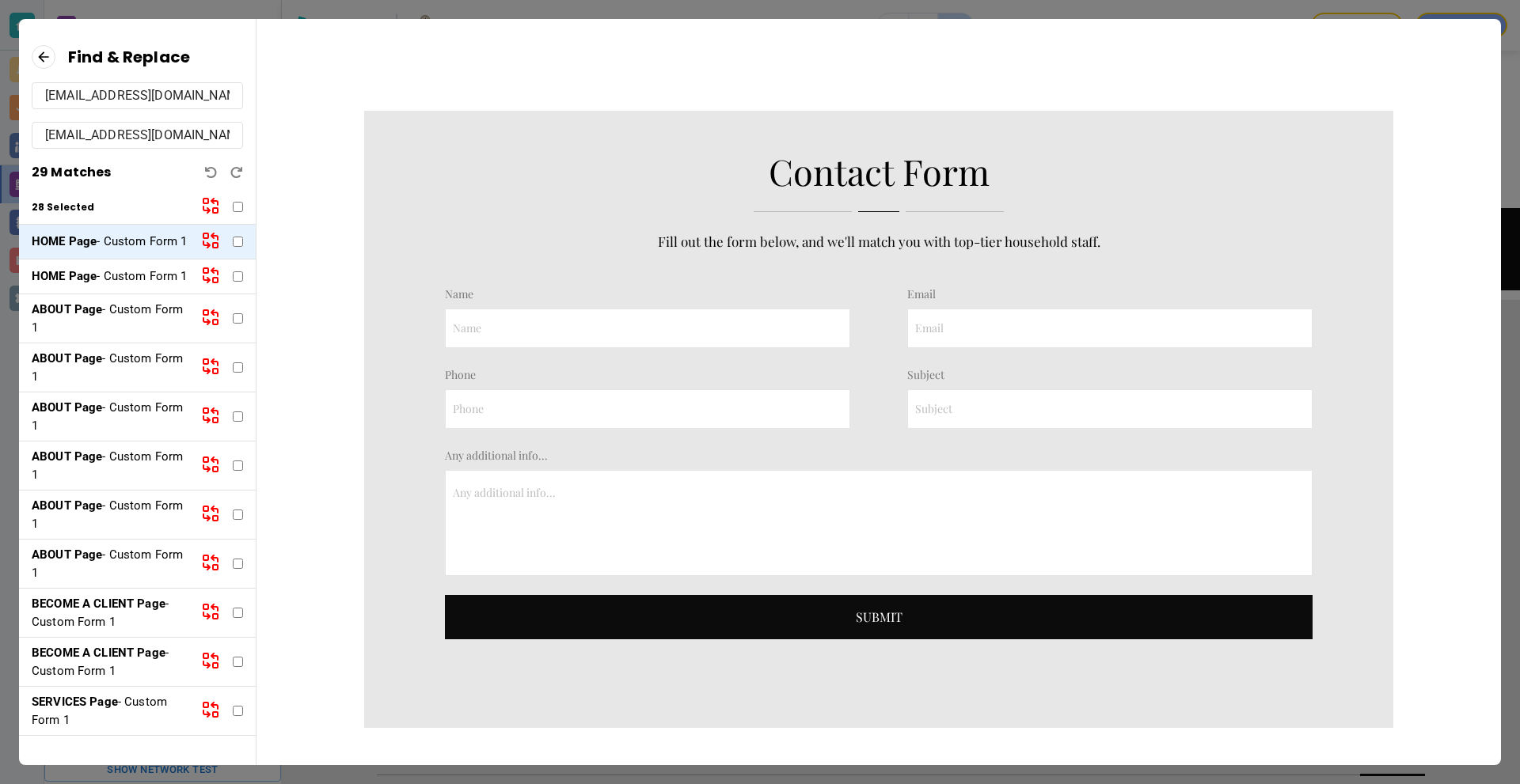
checkbox input "false"
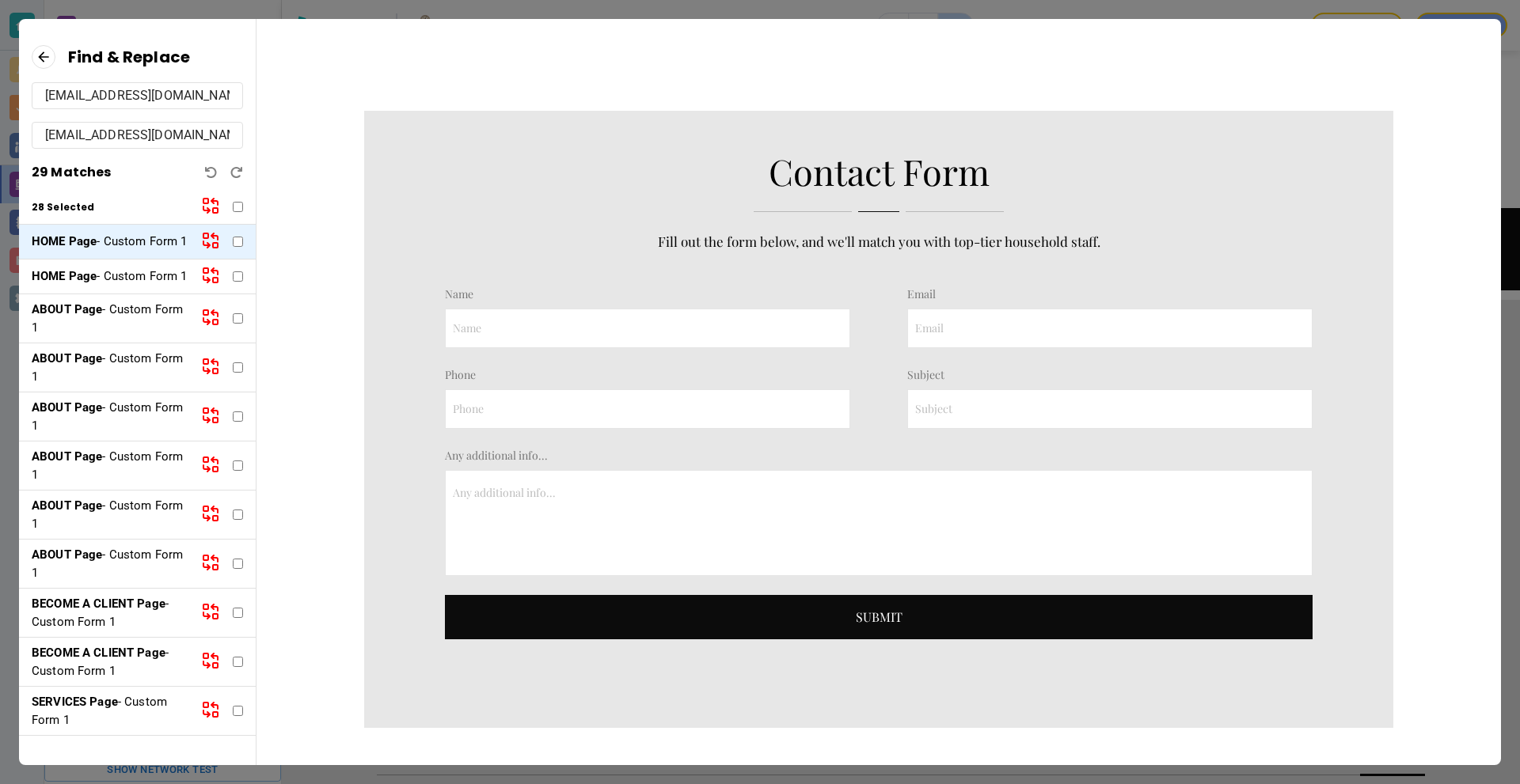
checkbox input "false"
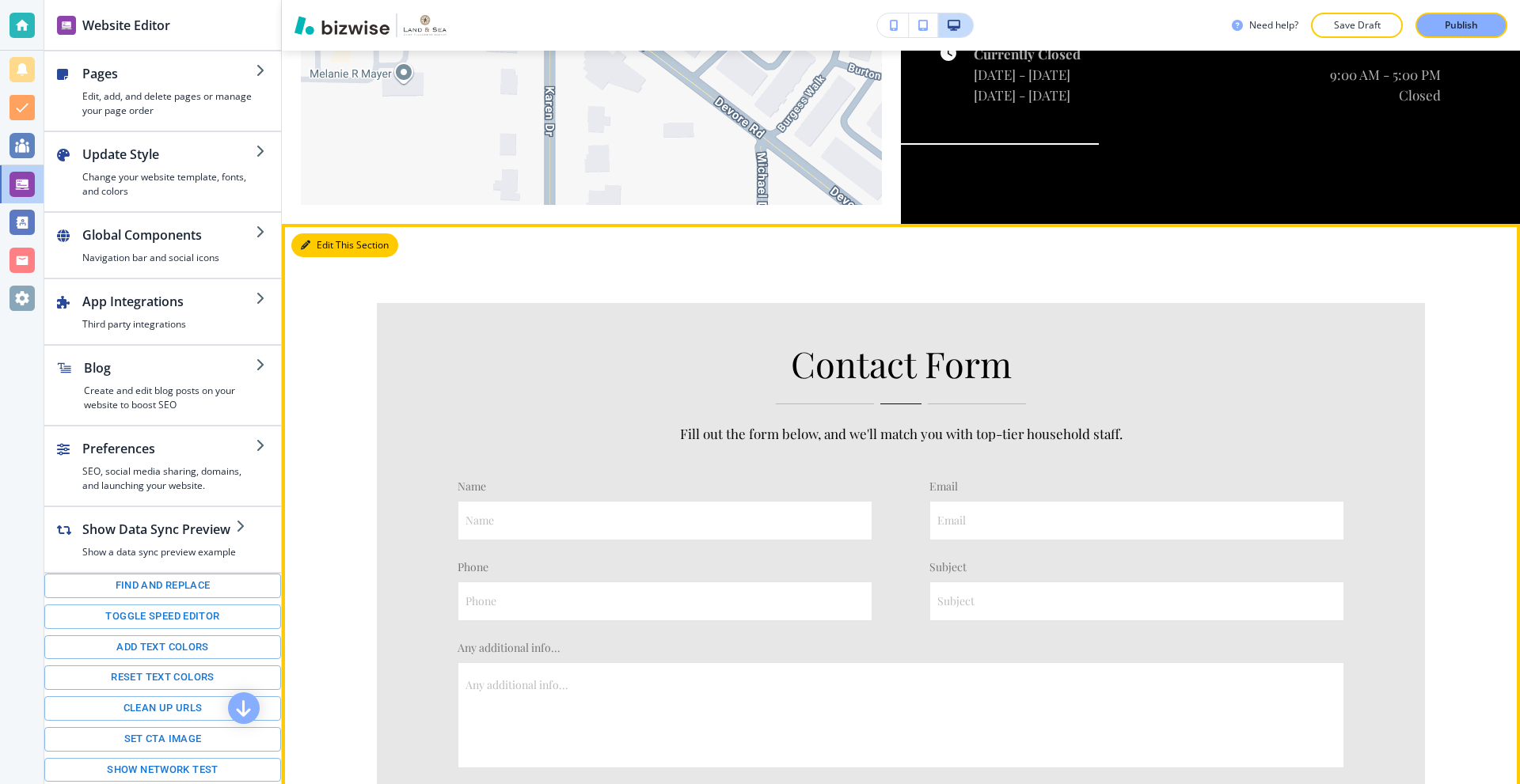
click at [318, 234] on button "Edit This Section" at bounding box center [345, 245] width 107 height 24
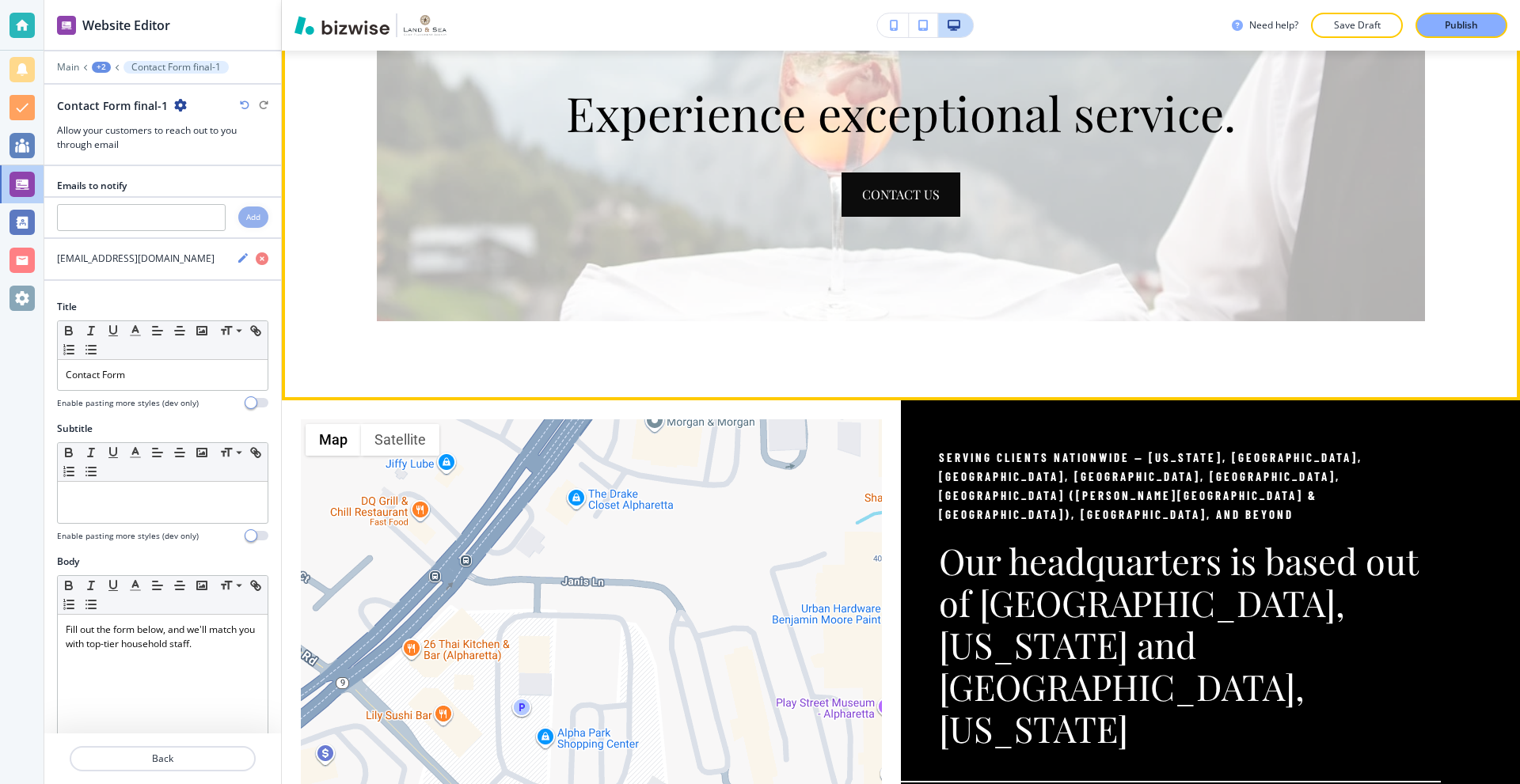
scroll to position [2626, 0]
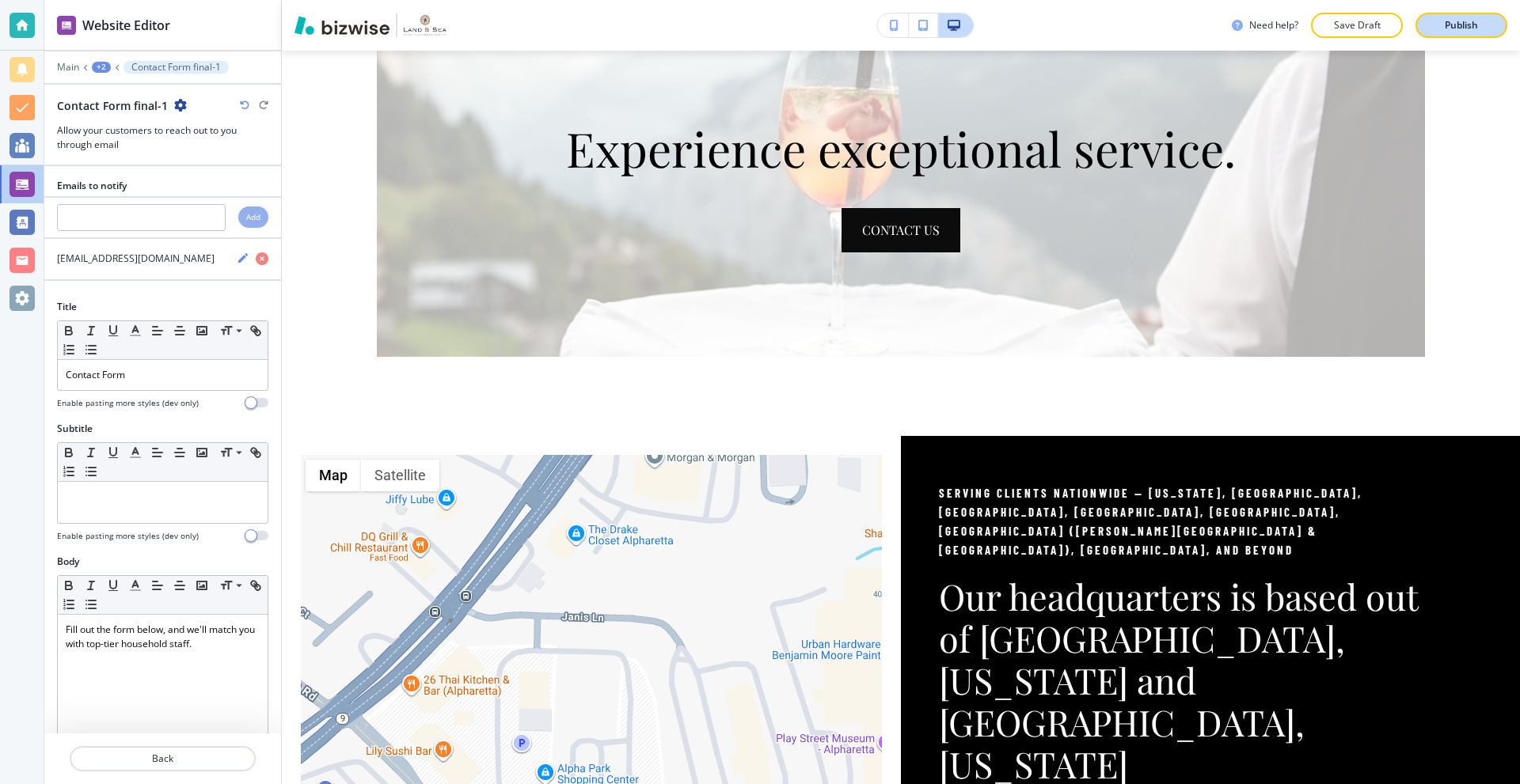
click at [1470, 15] on button "Publish" at bounding box center [1462, 25] width 92 height 25
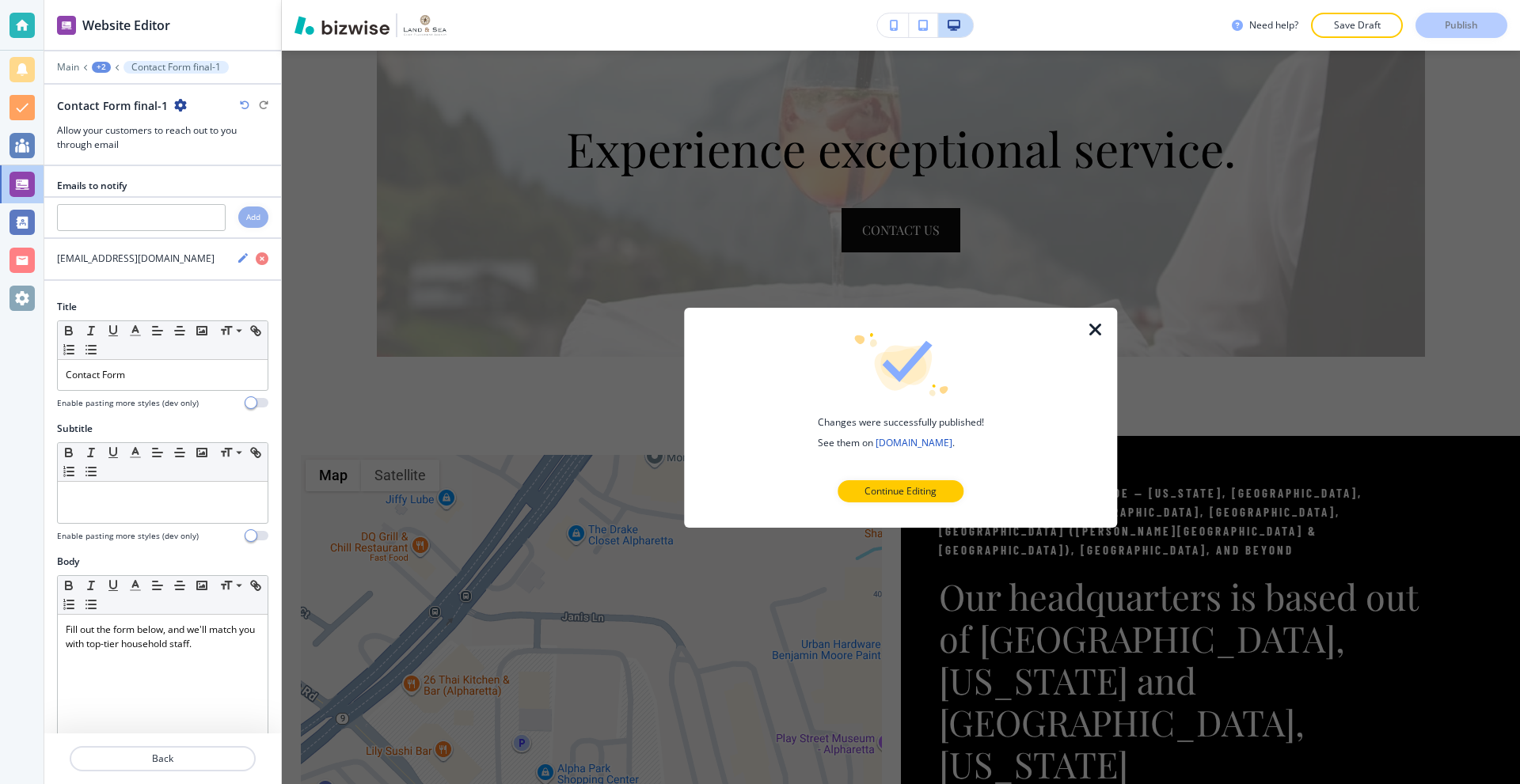
click at [1097, 336] on icon "button" at bounding box center [1095, 329] width 19 height 19
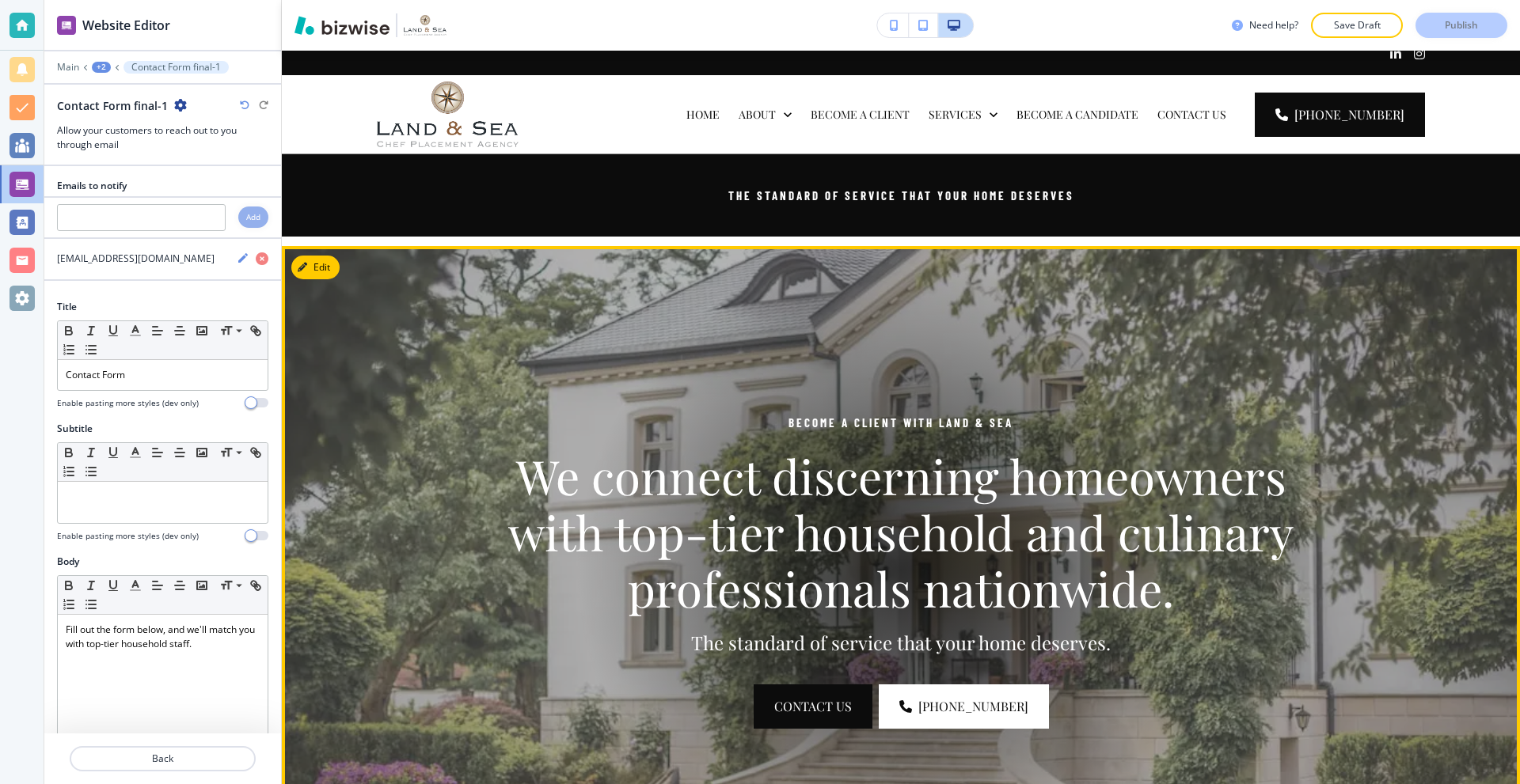
scroll to position [0, 0]
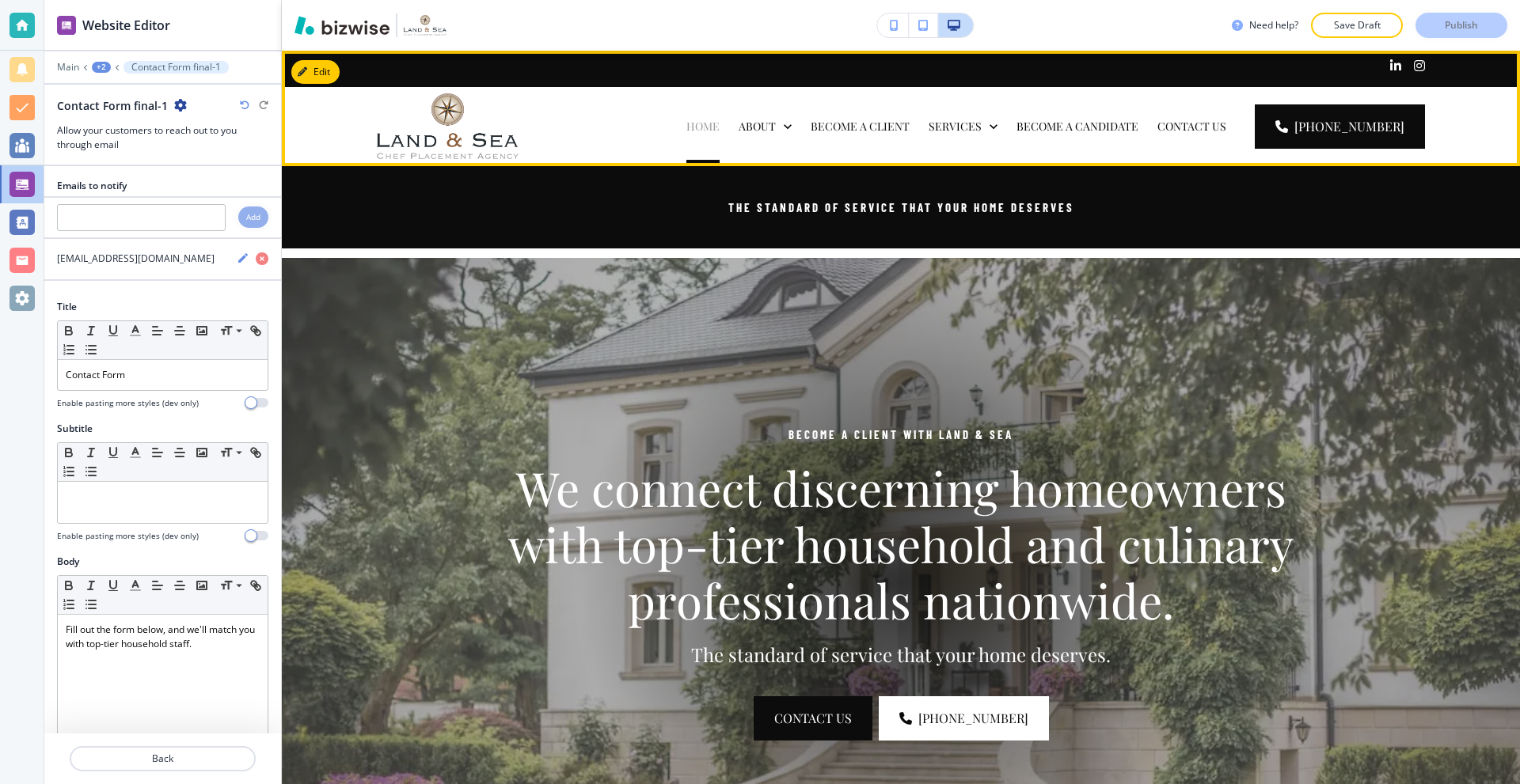
click at [718, 128] on p "HOME" at bounding box center [702, 127] width 33 height 16
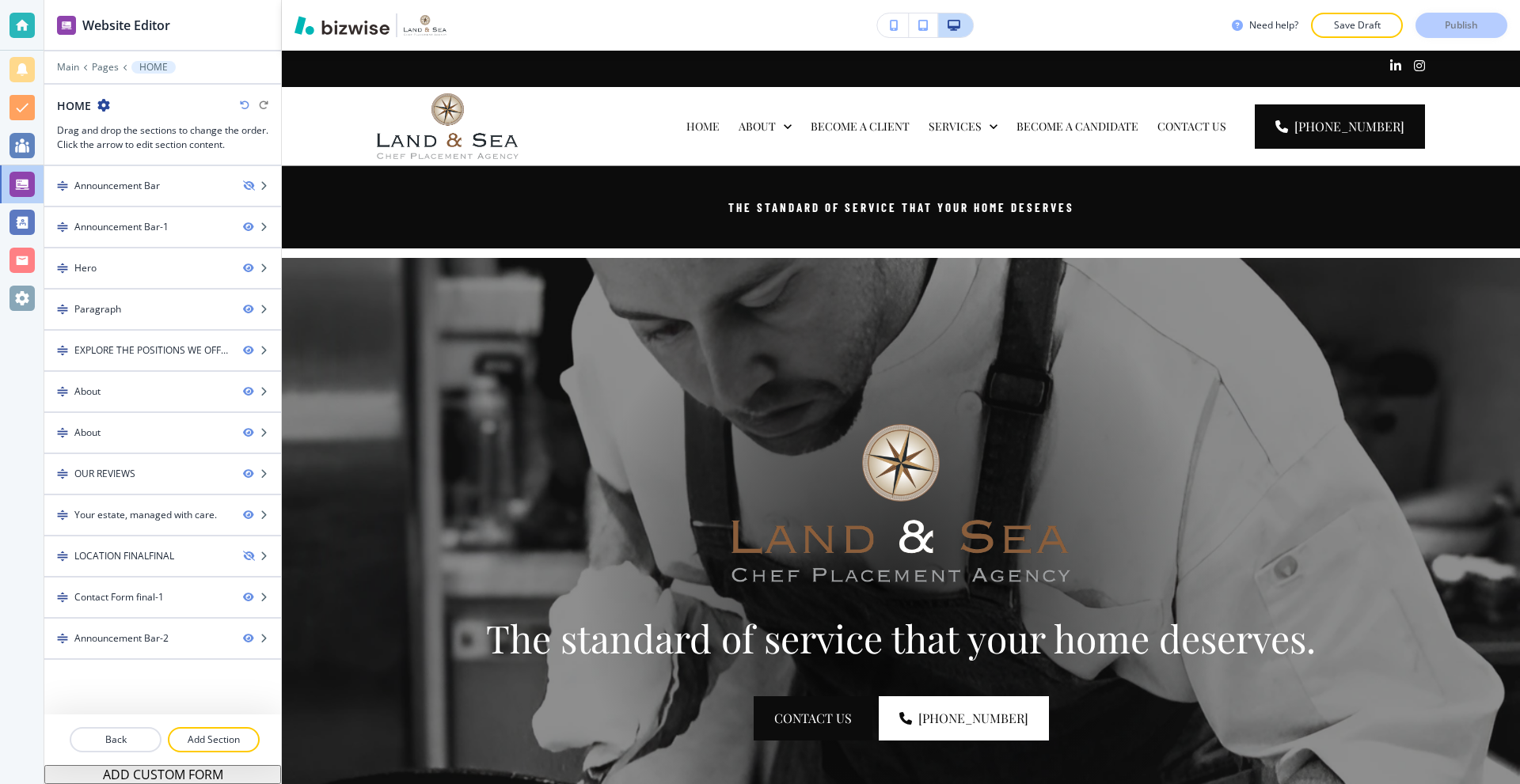
click at [101, 109] on icon "button" at bounding box center [104, 106] width 13 height 13
click at [134, 126] on p "Edit Page Settings" at bounding box center [147, 133] width 80 height 15
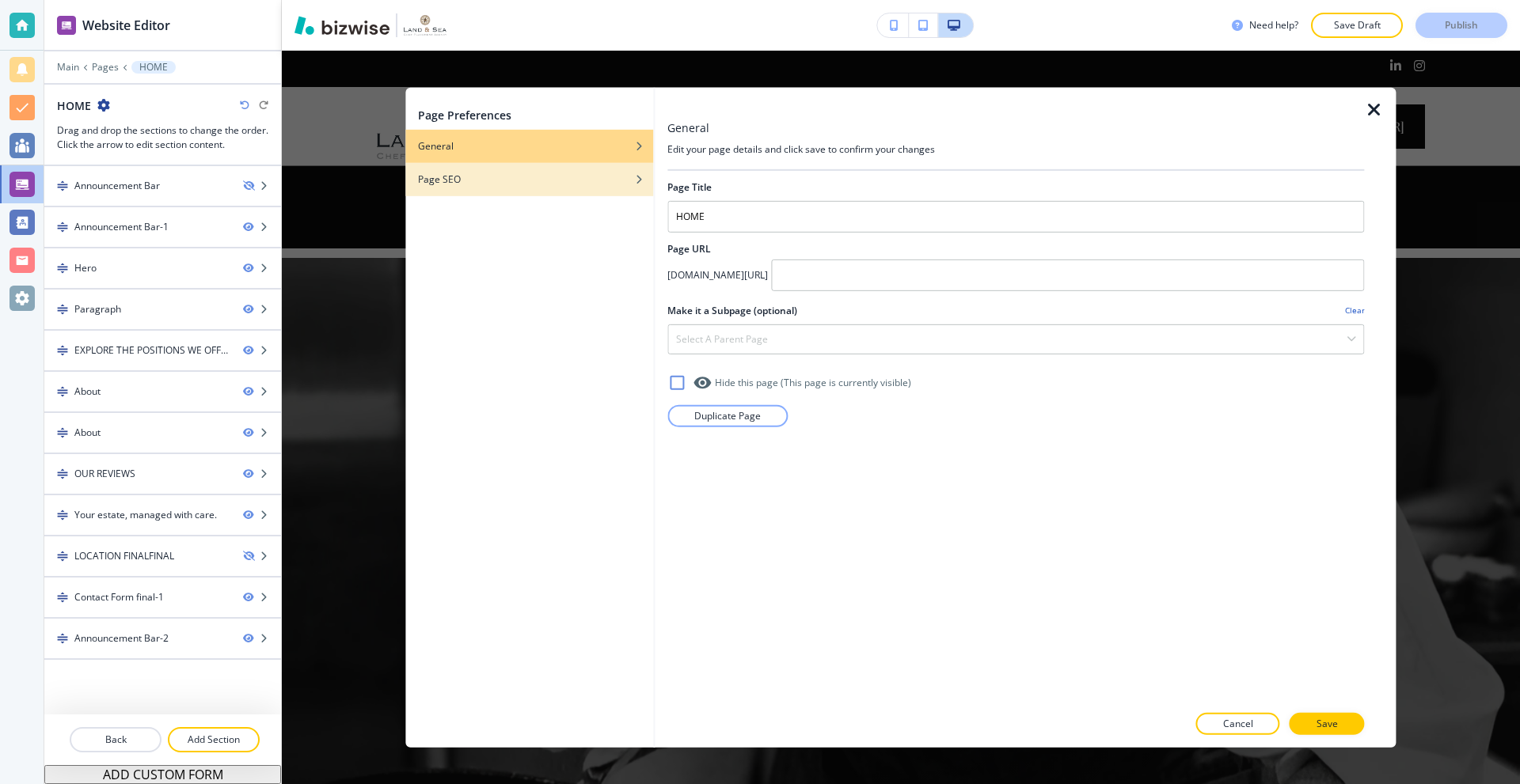
click at [504, 183] on div "Page SEO" at bounding box center [529, 179] width 248 height 15
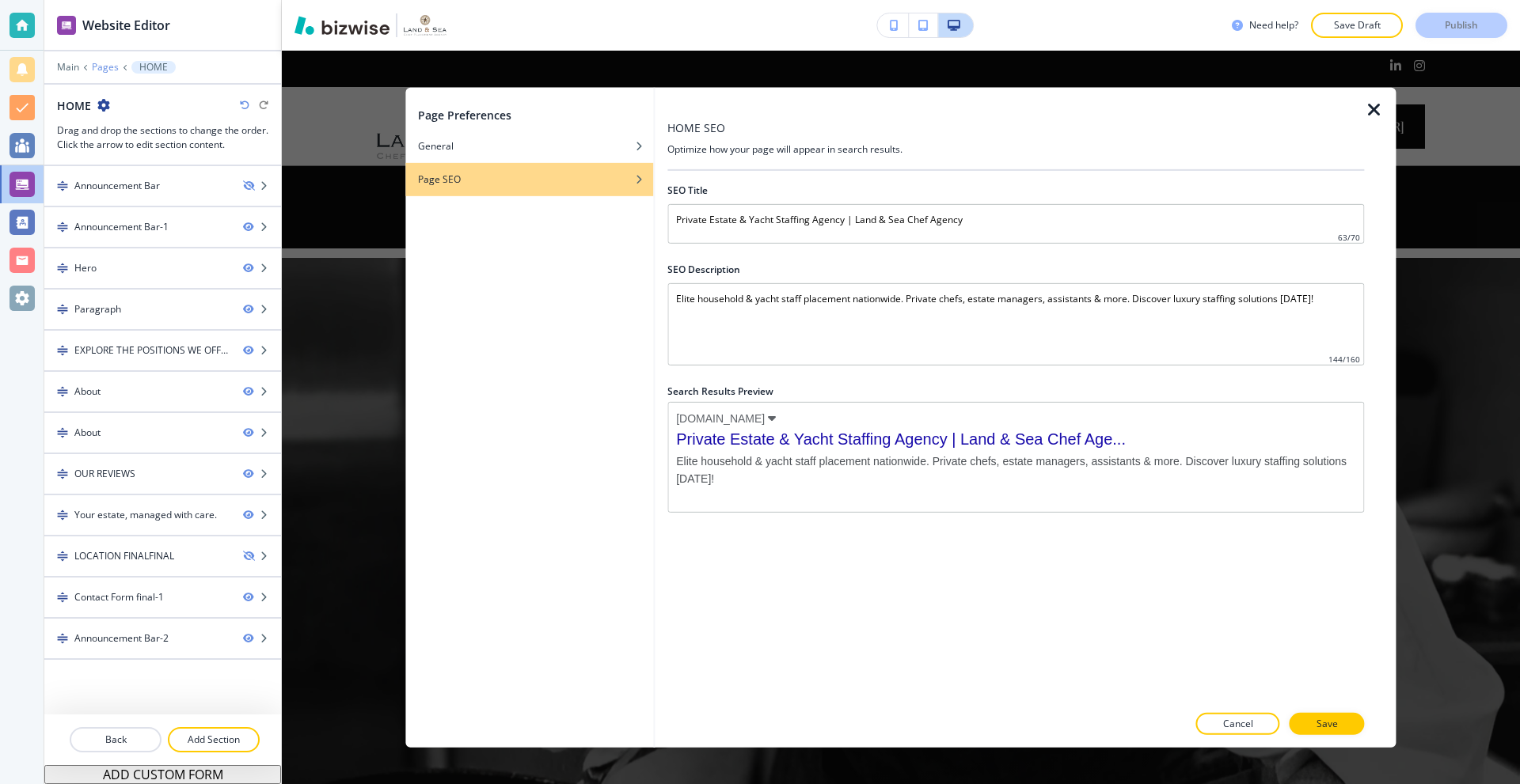
click at [101, 65] on p "Pages" at bounding box center [105, 67] width 27 height 11
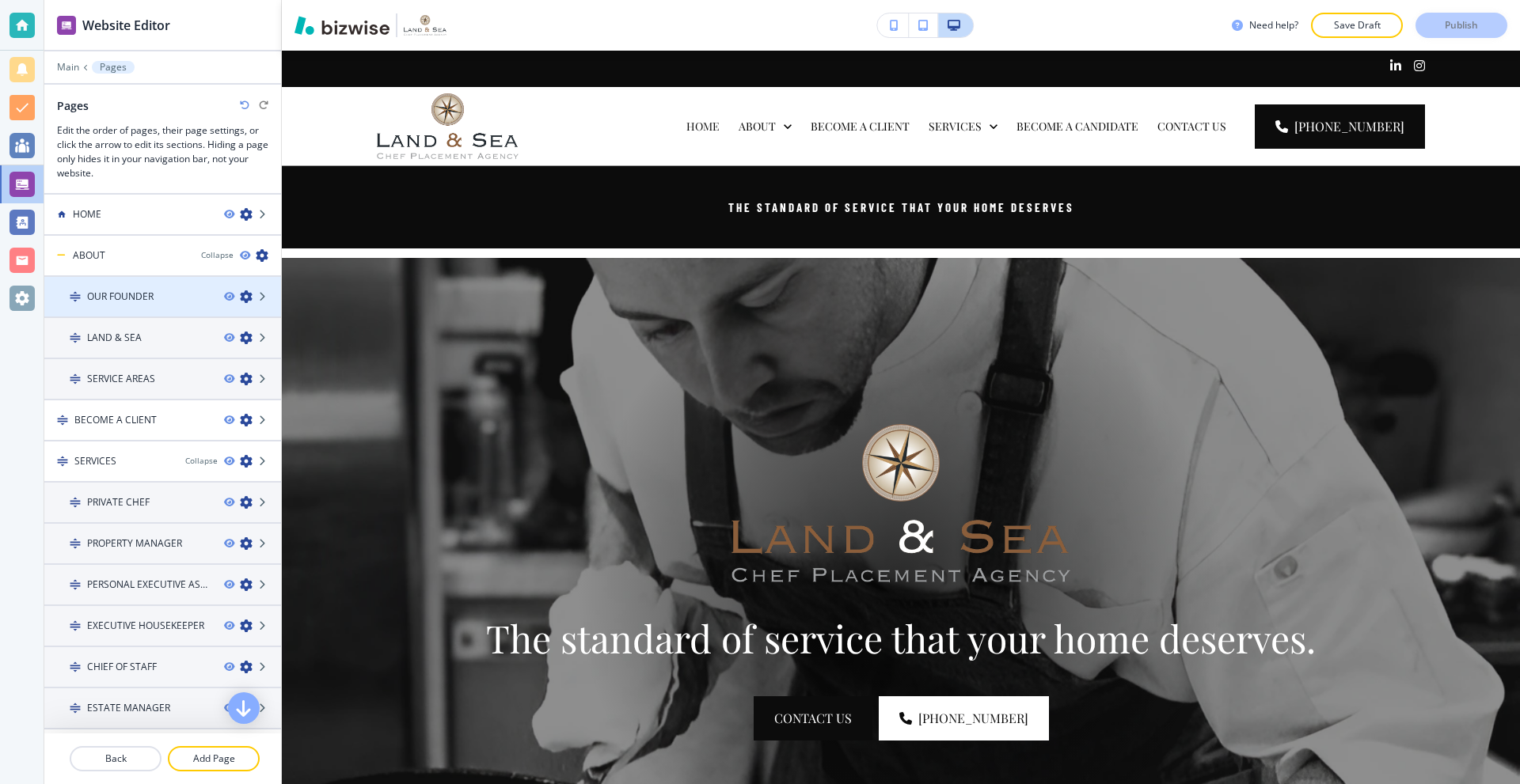
click at [240, 291] on icon "button" at bounding box center [246, 297] width 13 height 13
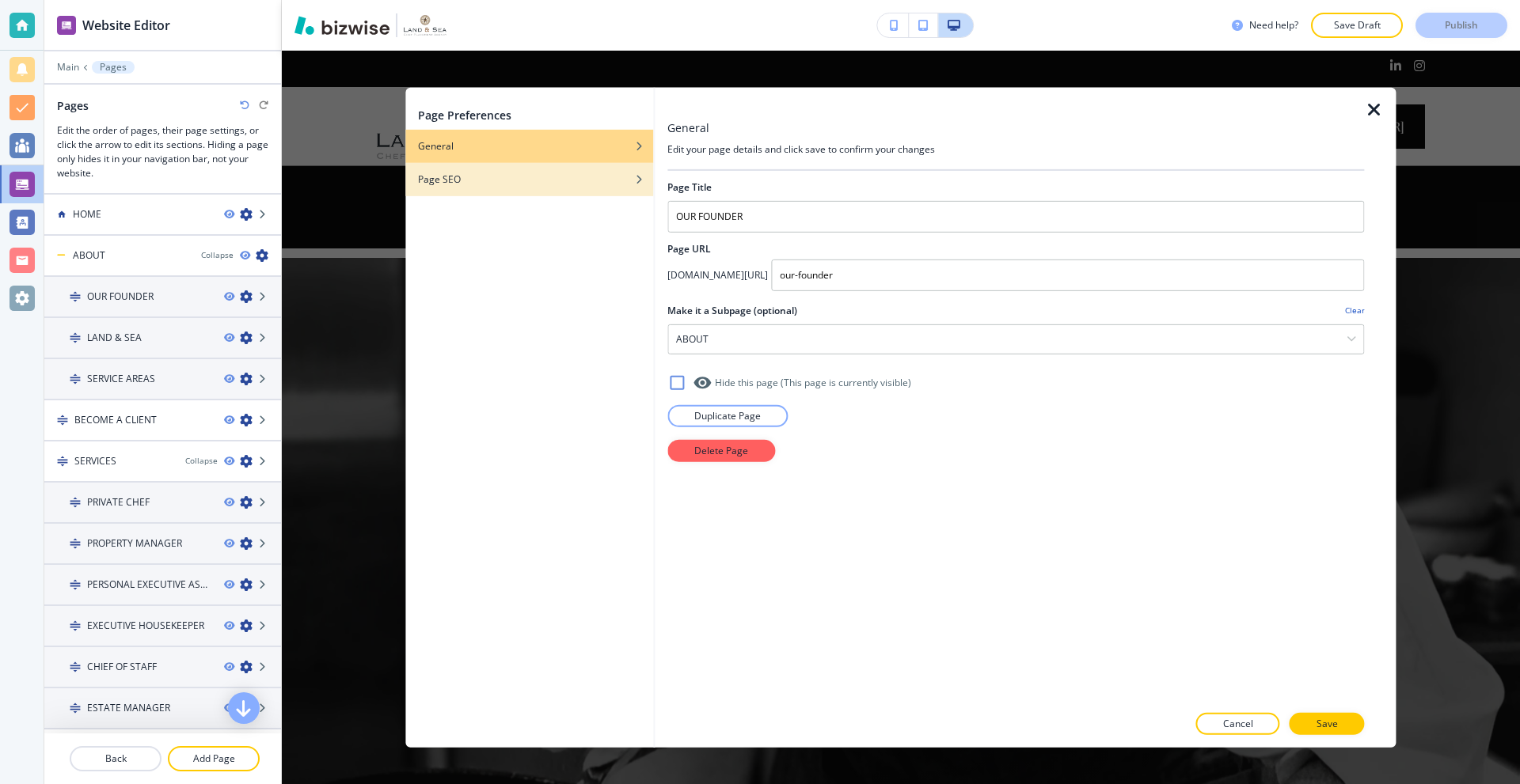
click at [501, 174] on div "Page SEO" at bounding box center [529, 179] width 248 height 15
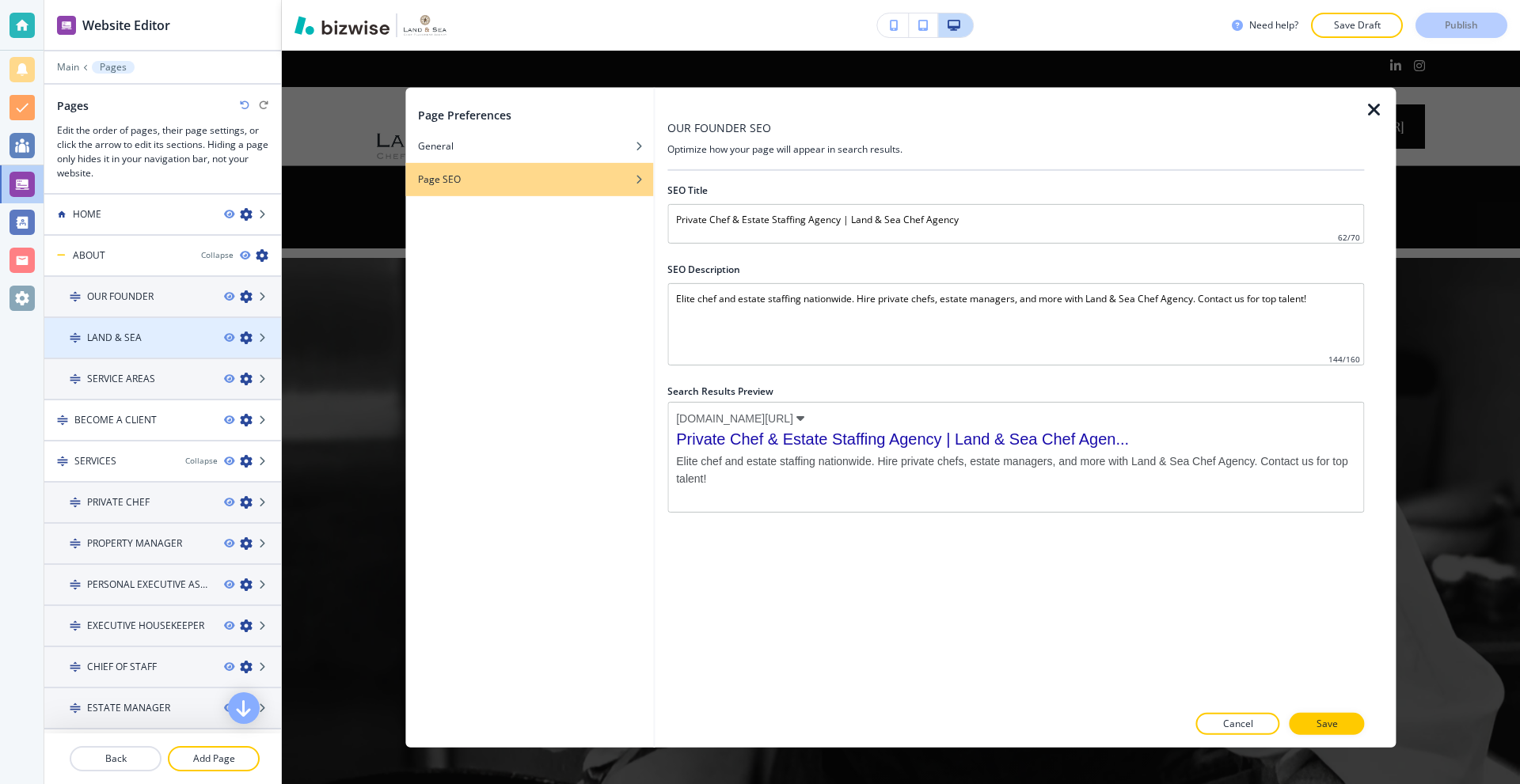
click at [240, 340] on icon "button" at bounding box center [246, 338] width 13 height 13
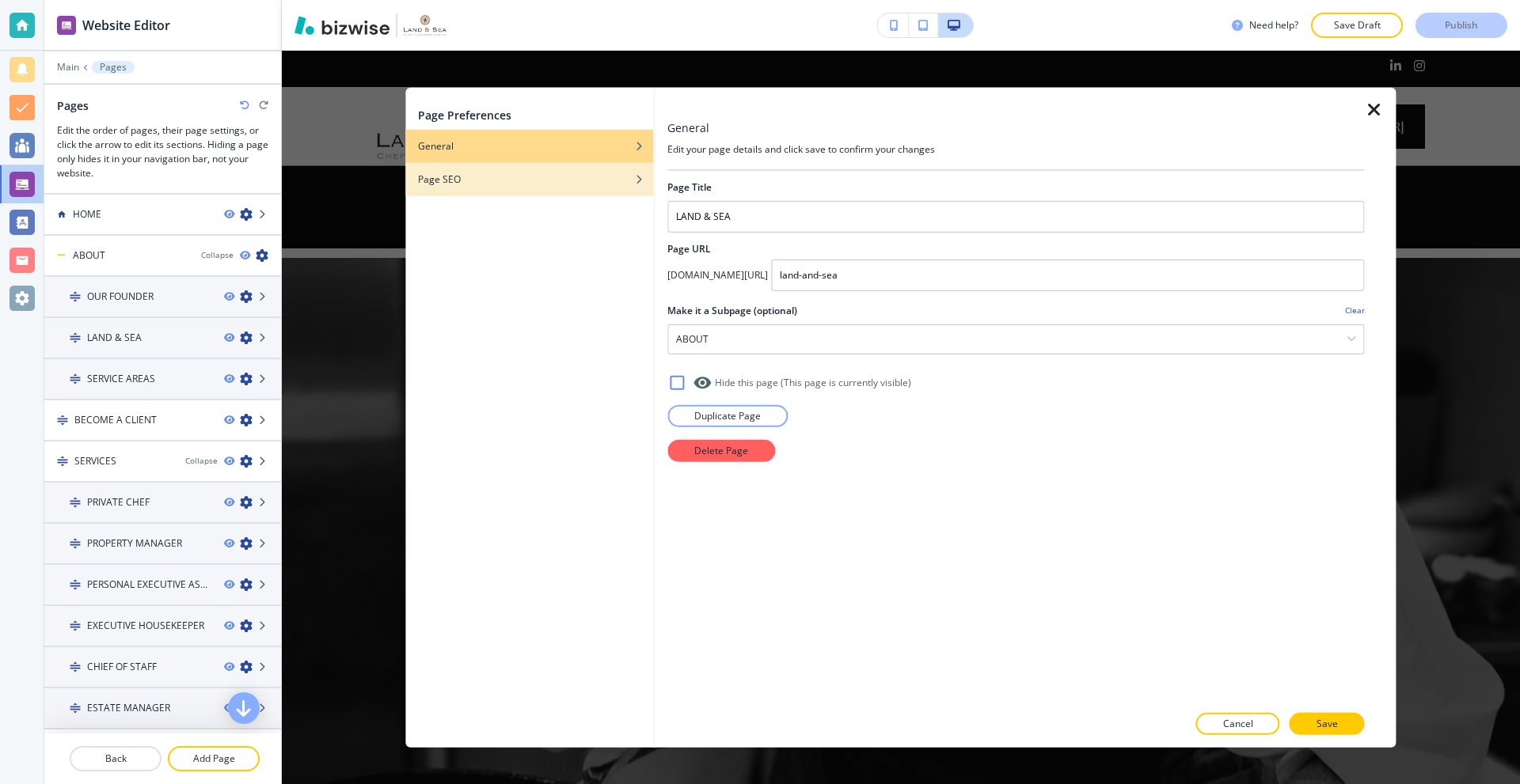
click at [454, 176] on h4 "Page SEO" at bounding box center [439, 179] width 43 height 15
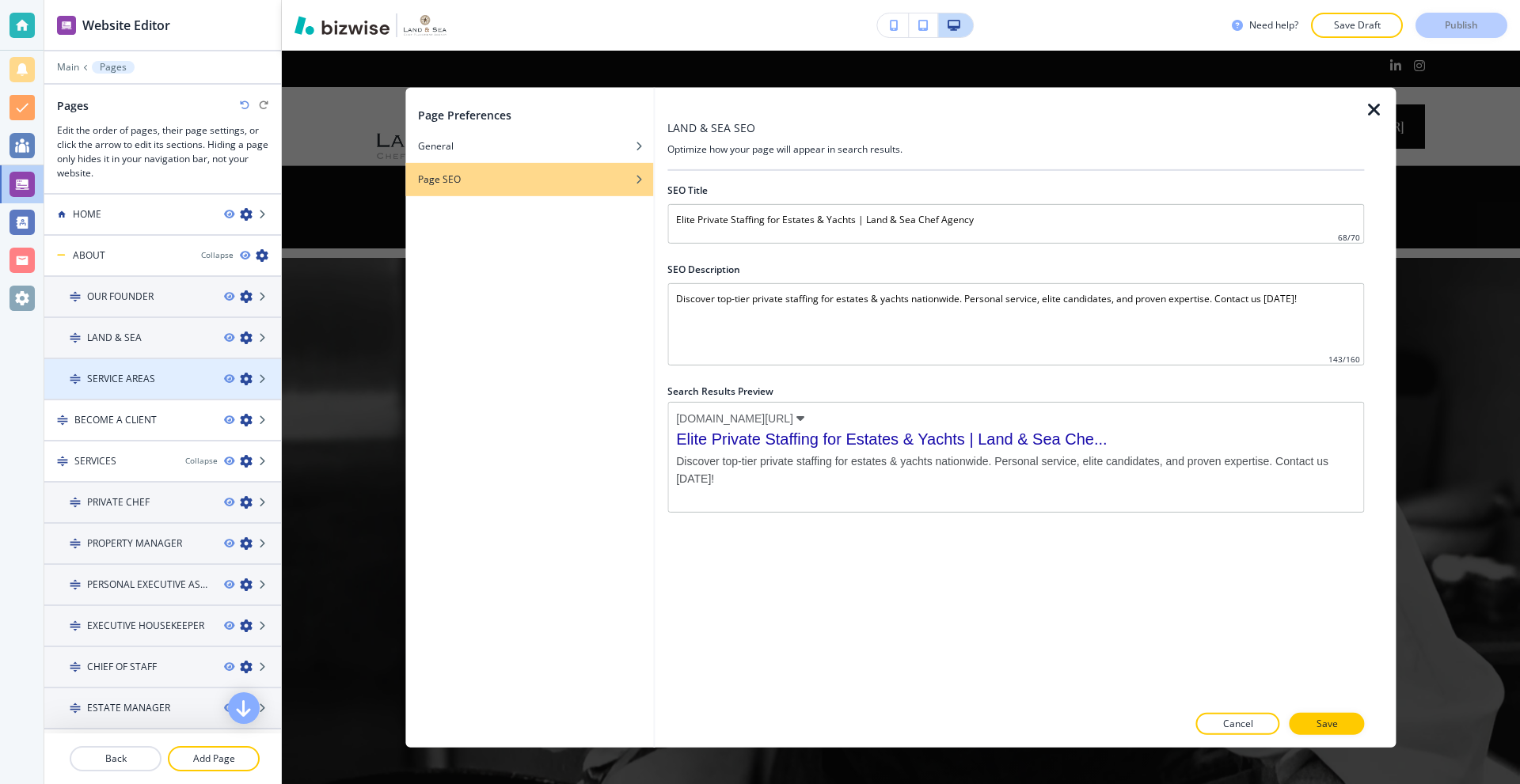
click at [240, 377] on icon "button" at bounding box center [246, 379] width 13 height 13
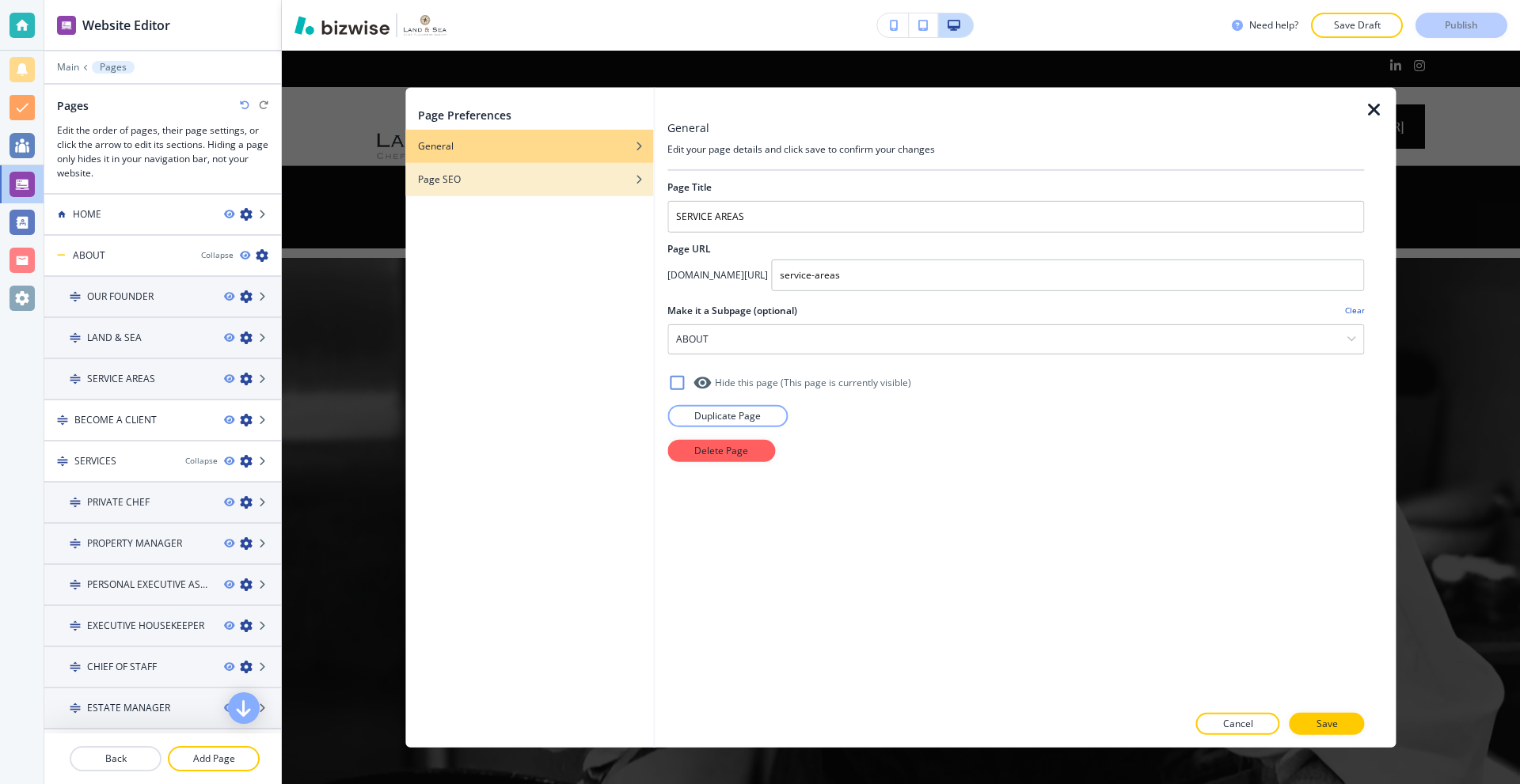
click at [519, 181] on div "Page SEO" at bounding box center [529, 179] width 248 height 15
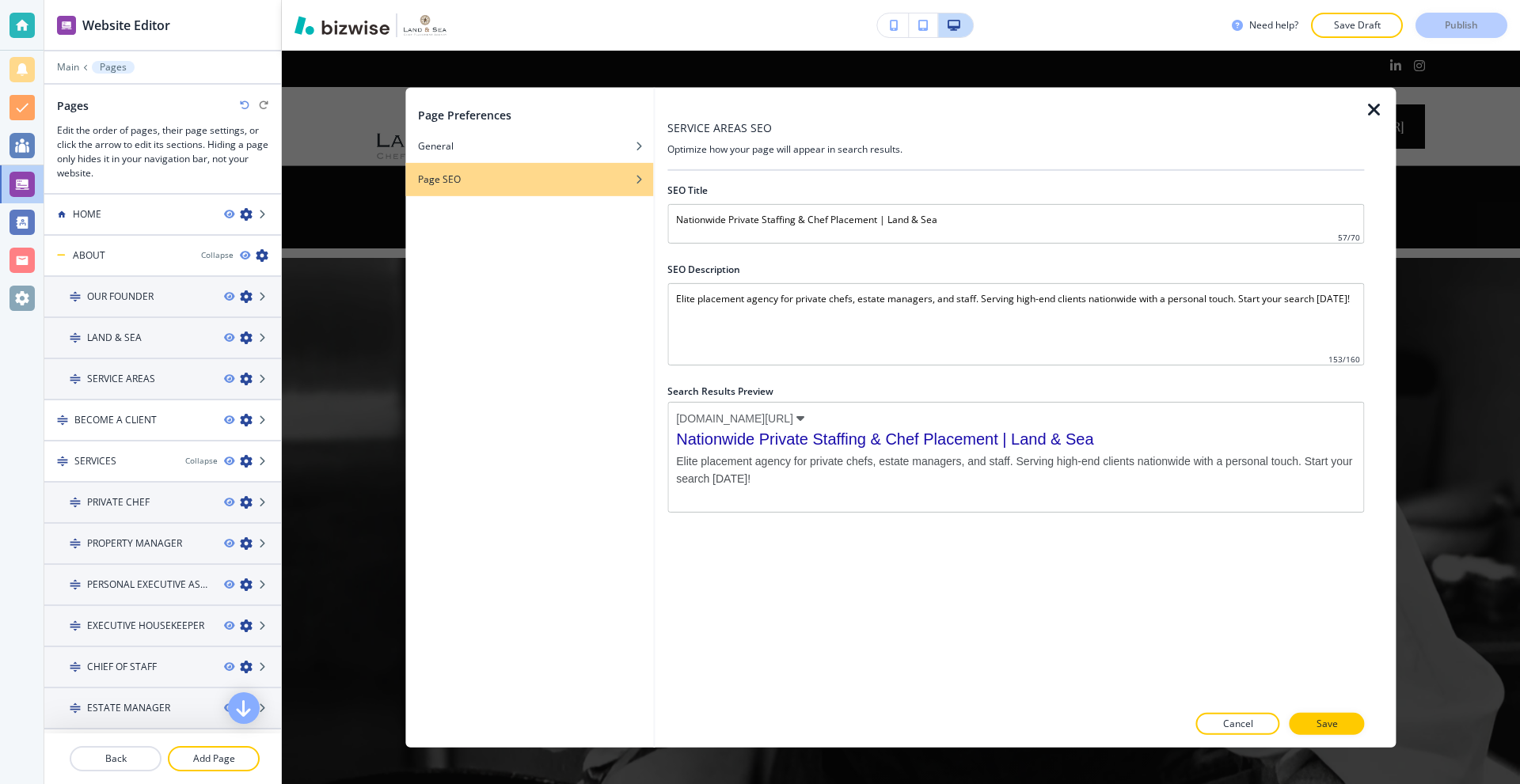
click at [1371, 111] on icon "button" at bounding box center [1374, 109] width 19 height 19
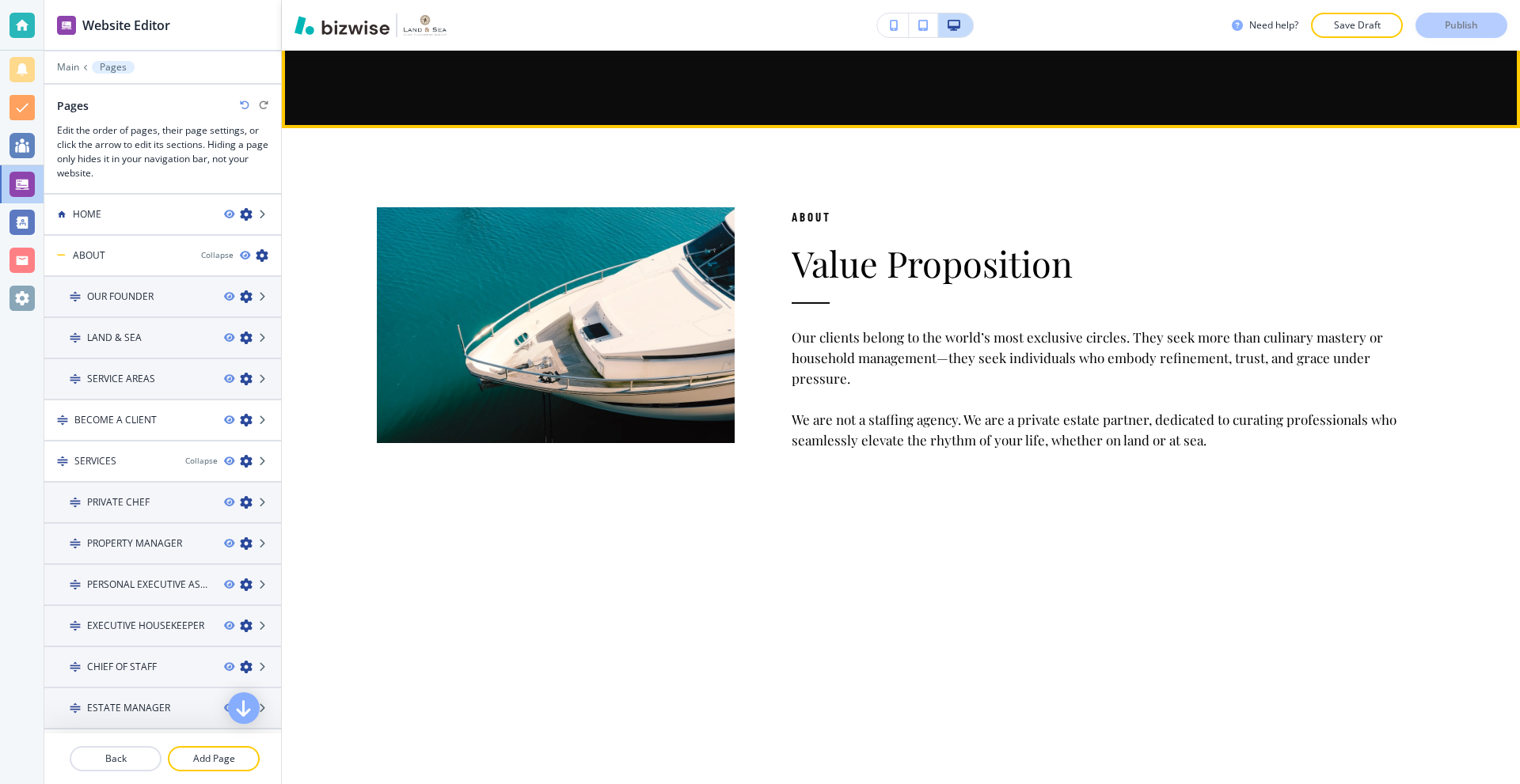
scroll to position [1820, 0]
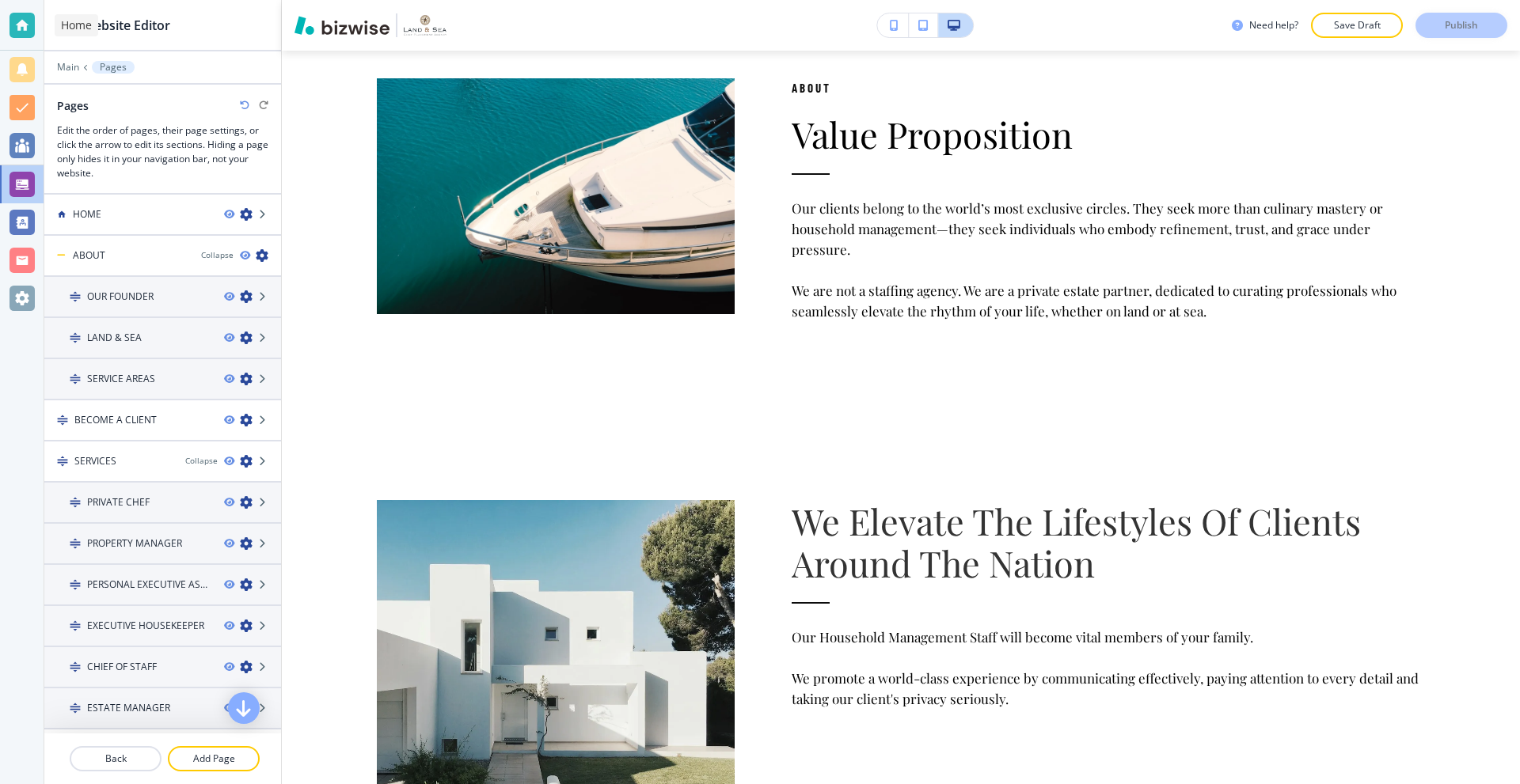
click at [24, 26] on div at bounding box center [22, 25] width 25 height 25
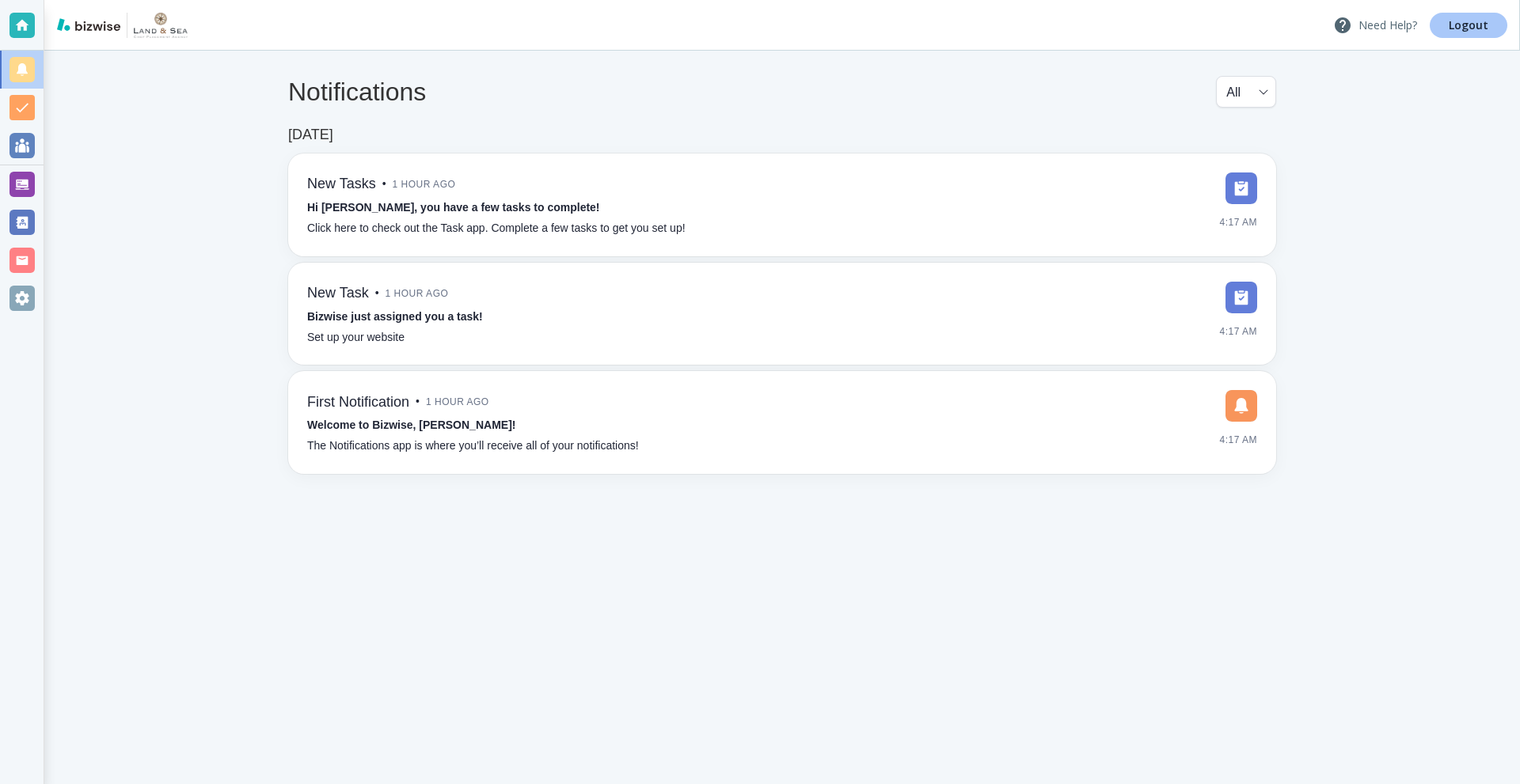
drag, startPoint x: 1446, startPoint y: 19, endPoint x: 1408, endPoint y: 17, distance: 38.1
click at [1445, 19] on link "Logout" at bounding box center [1469, 25] width 78 height 25
